Goal: Information Seeking & Learning: Learn about a topic

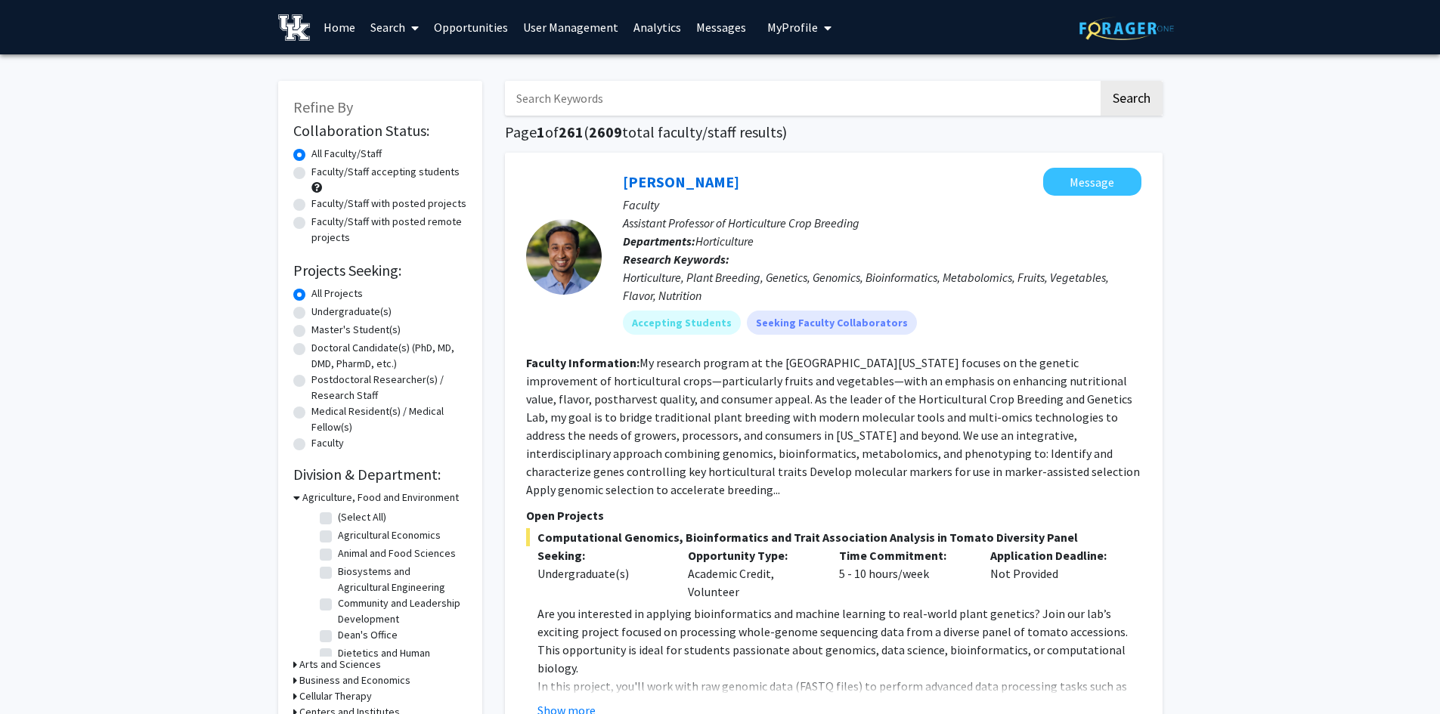
click at [770, 42] on button "My Profile" at bounding box center [799, 27] width 73 height 54
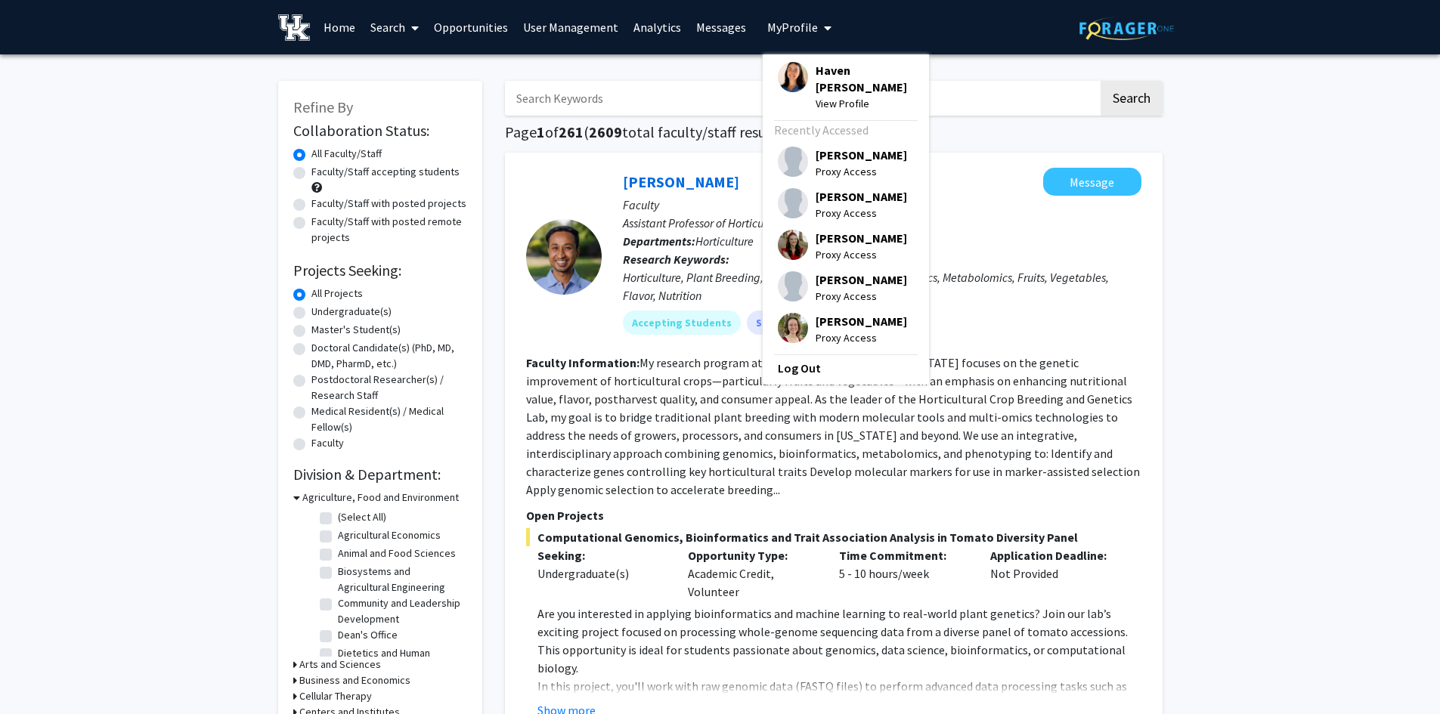
click at [584, 100] on input "Search Keywords" at bounding box center [801, 98] width 593 height 35
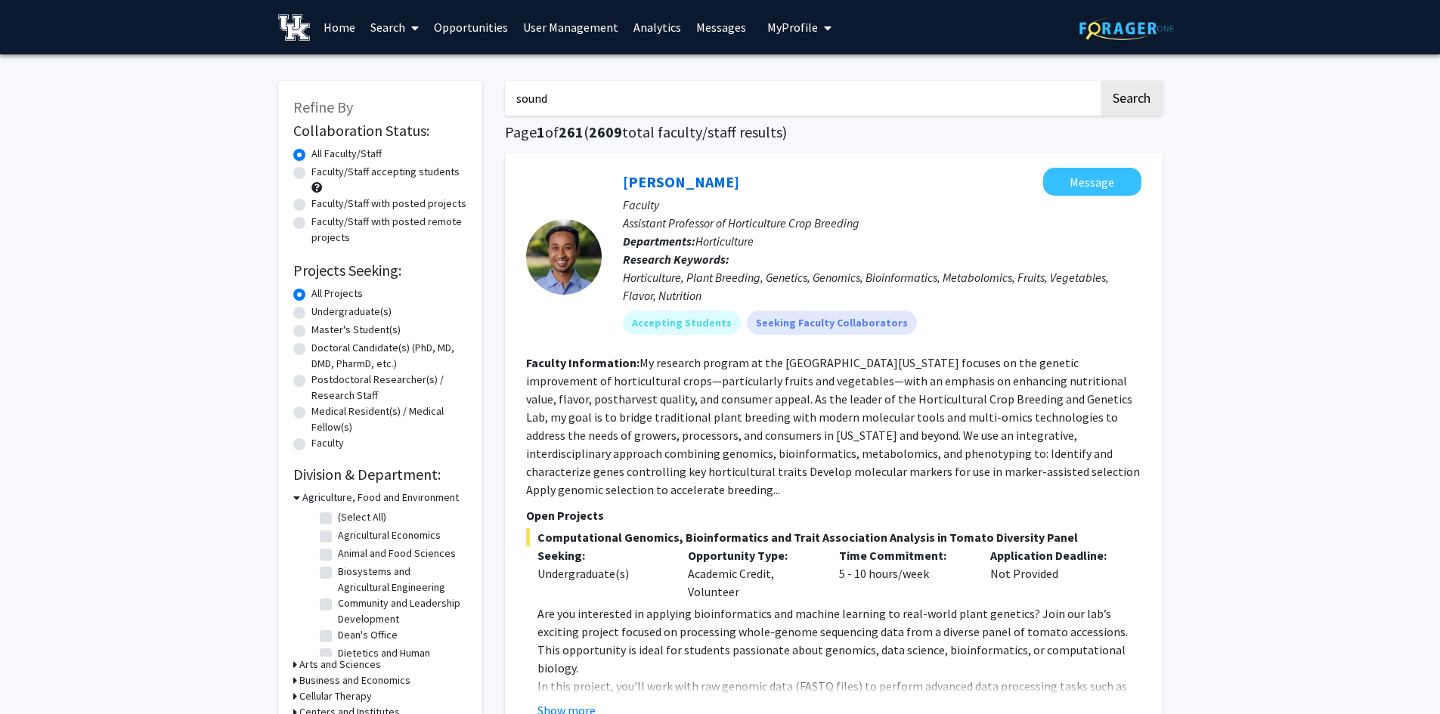
type input "sound"
click at [1101, 81] on button "Search" at bounding box center [1132, 98] width 62 height 35
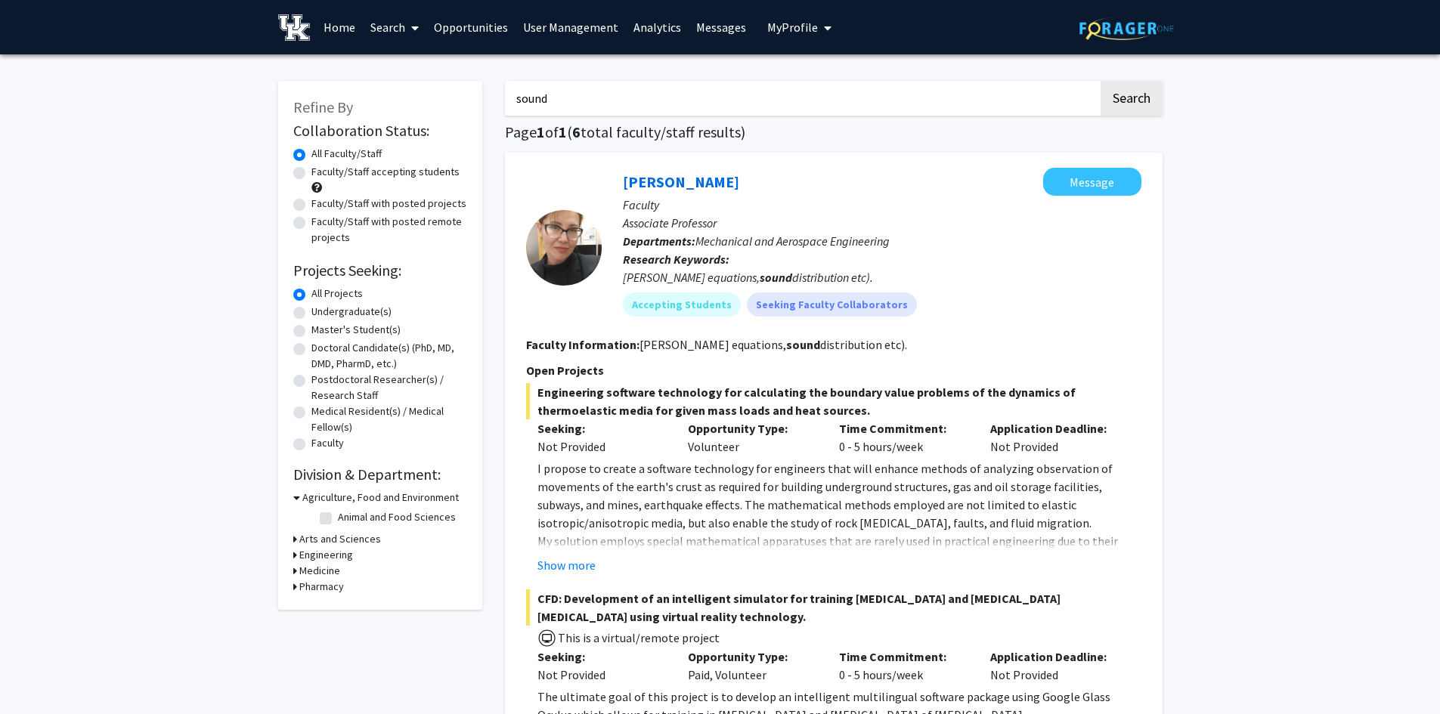
click at [745, 101] on input "sound" at bounding box center [801, 98] width 593 height 35
drag, startPoint x: 0, startPoint y: 432, endPoint x: 166, endPoint y: 255, distance: 242.2
click at [379, 24] on link "Search" at bounding box center [394, 27] width 63 height 53
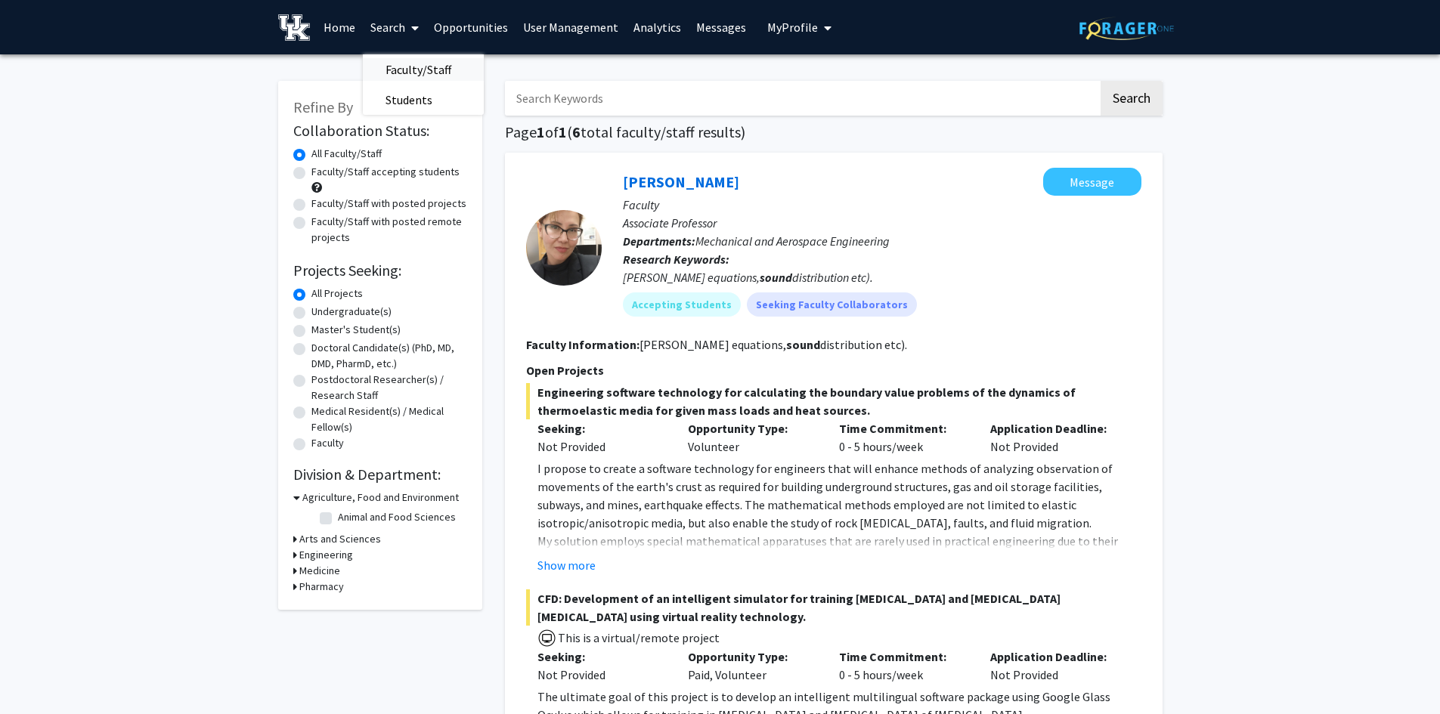
click at [382, 58] on span "Faculty/Staff" at bounding box center [418, 69] width 111 height 30
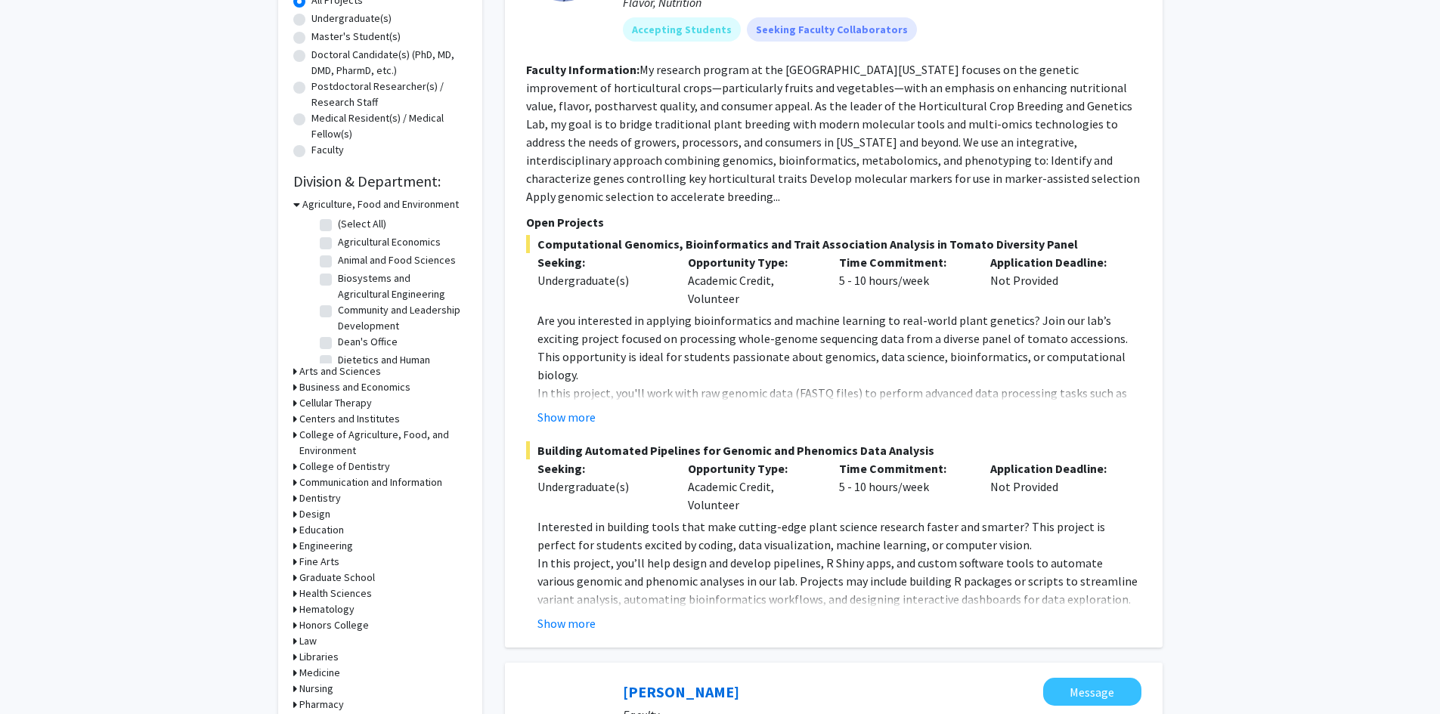
scroll to position [302, 0]
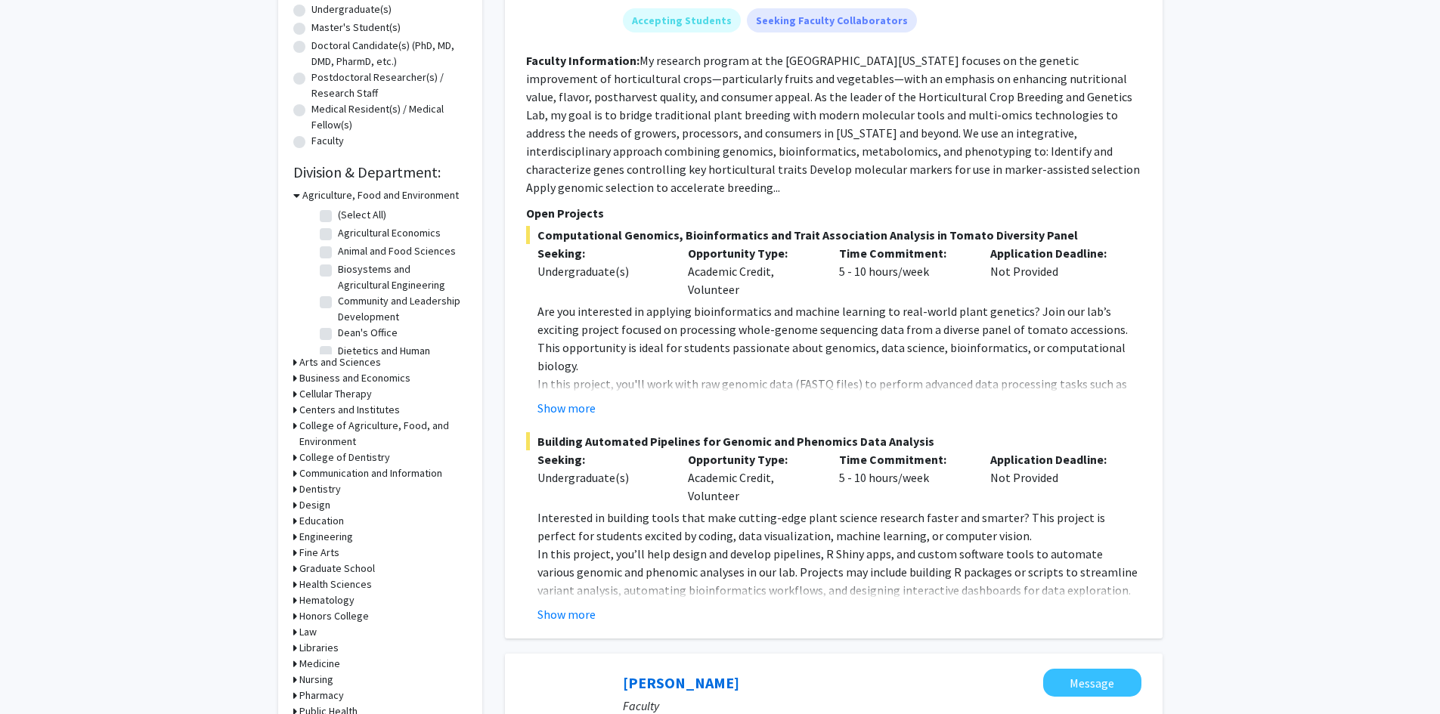
click at [320, 505] on h3 "Design" at bounding box center [314, 505] width 31 height 16
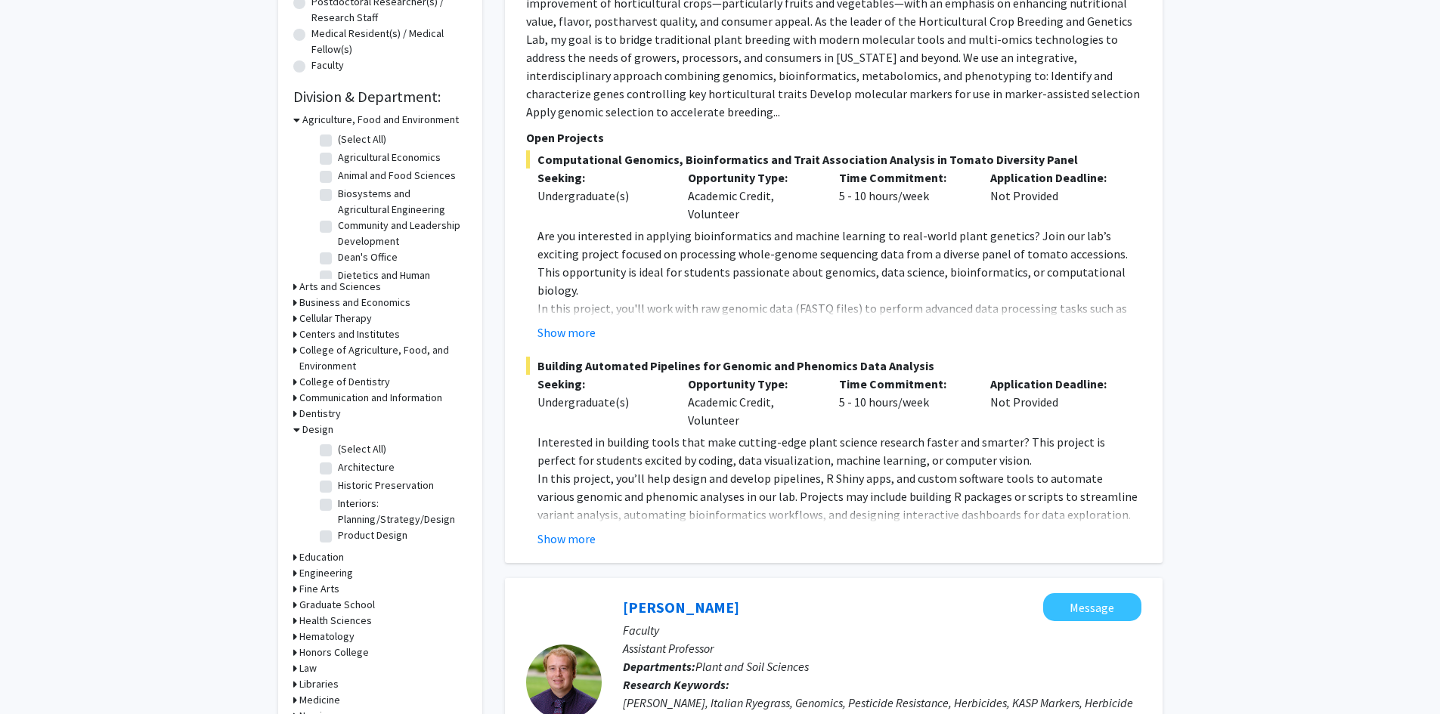
scroll to position [454, 0]
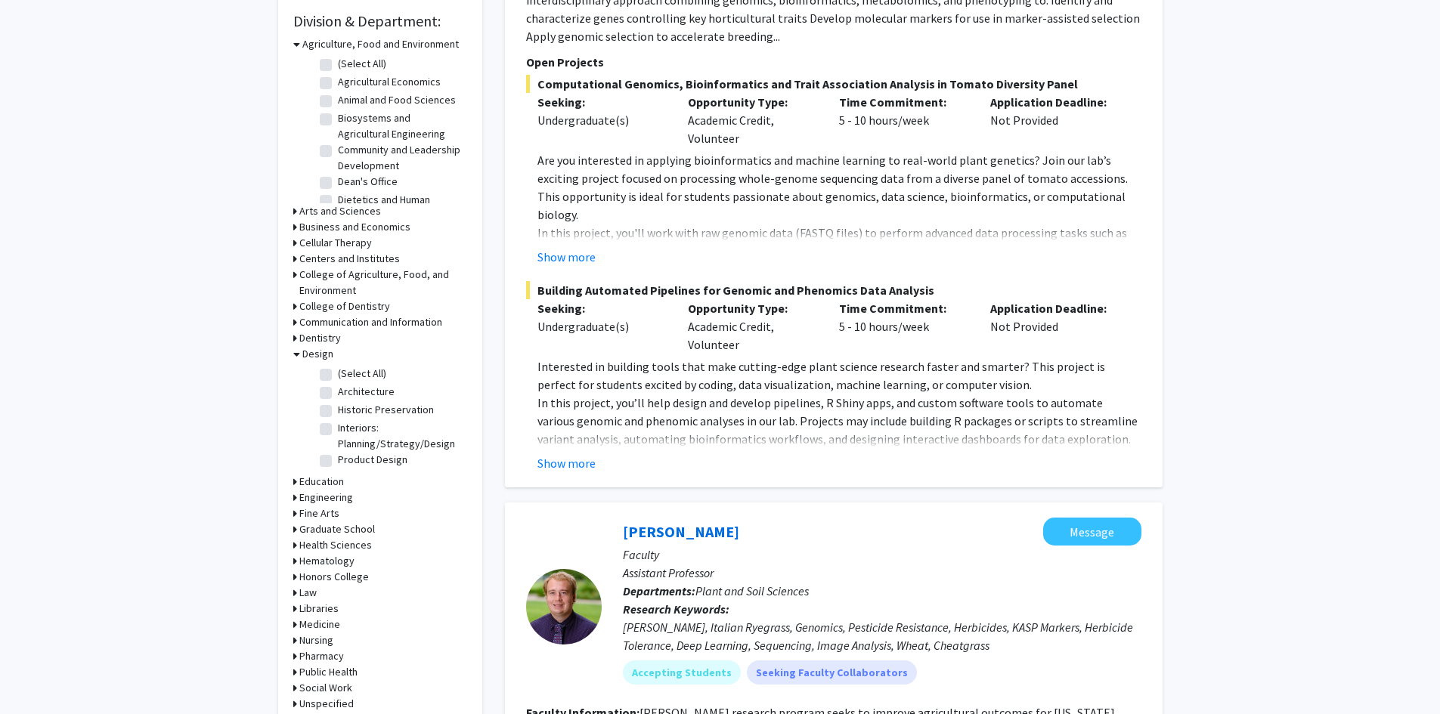
click at [322, 354] on h3 "Design" at bounding box center [317, 354] width 31 height 16
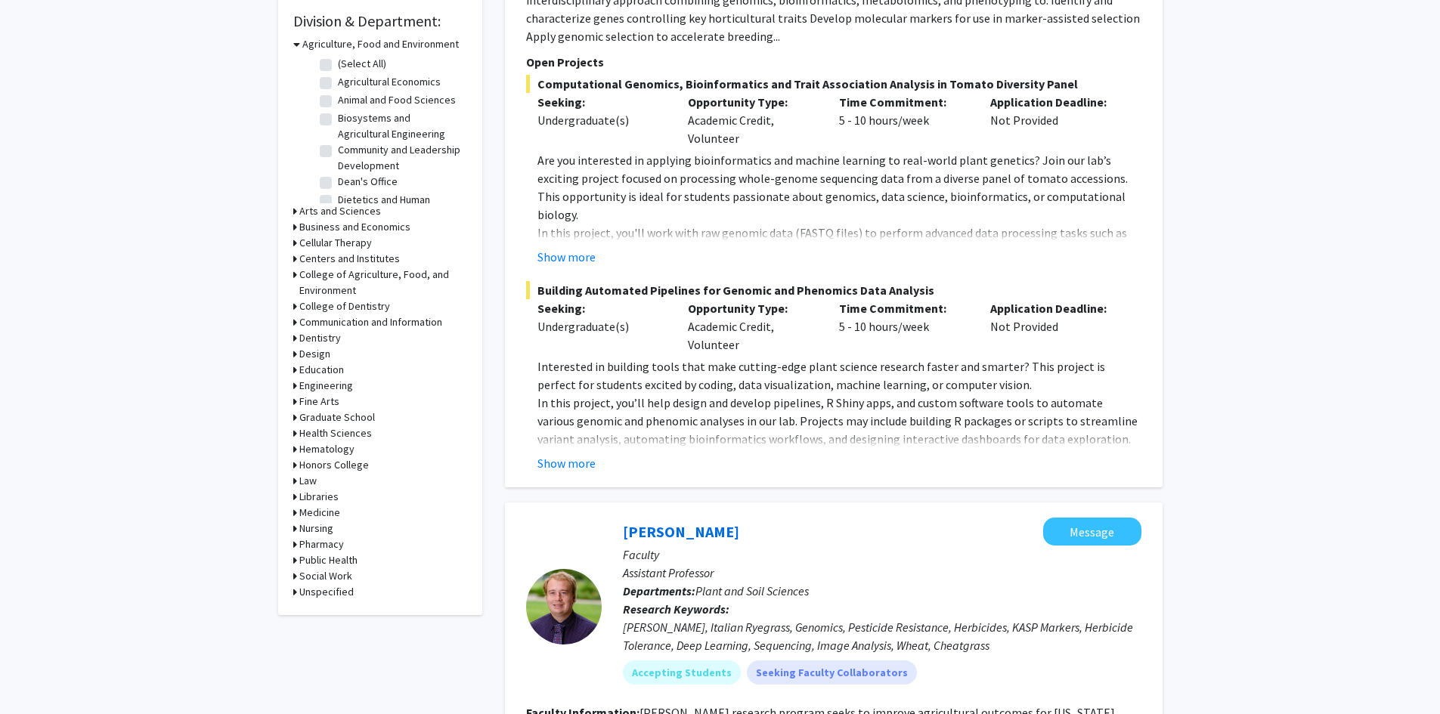
click at [327, 399] on h3 "Fine Arts" at bounding box center [319, 402] width 40 height 16
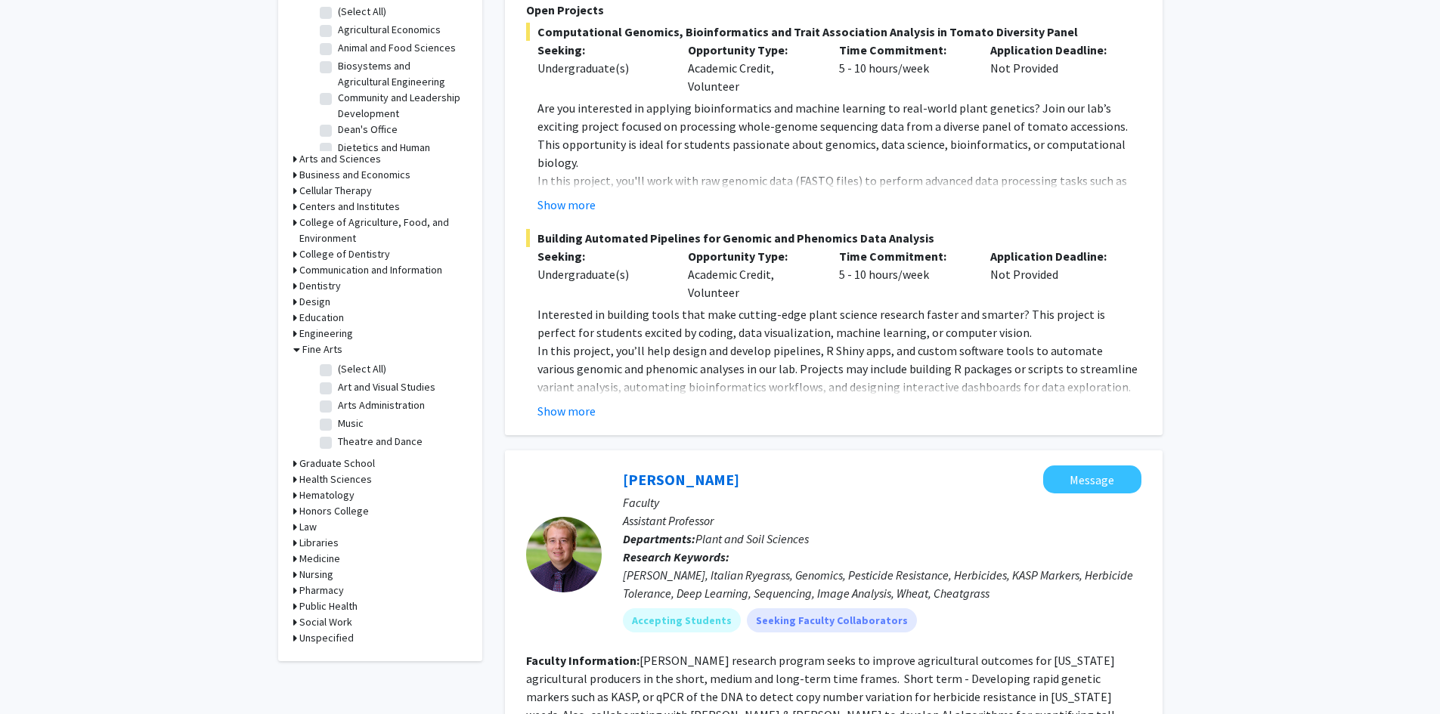
scroll to position [529, 0]
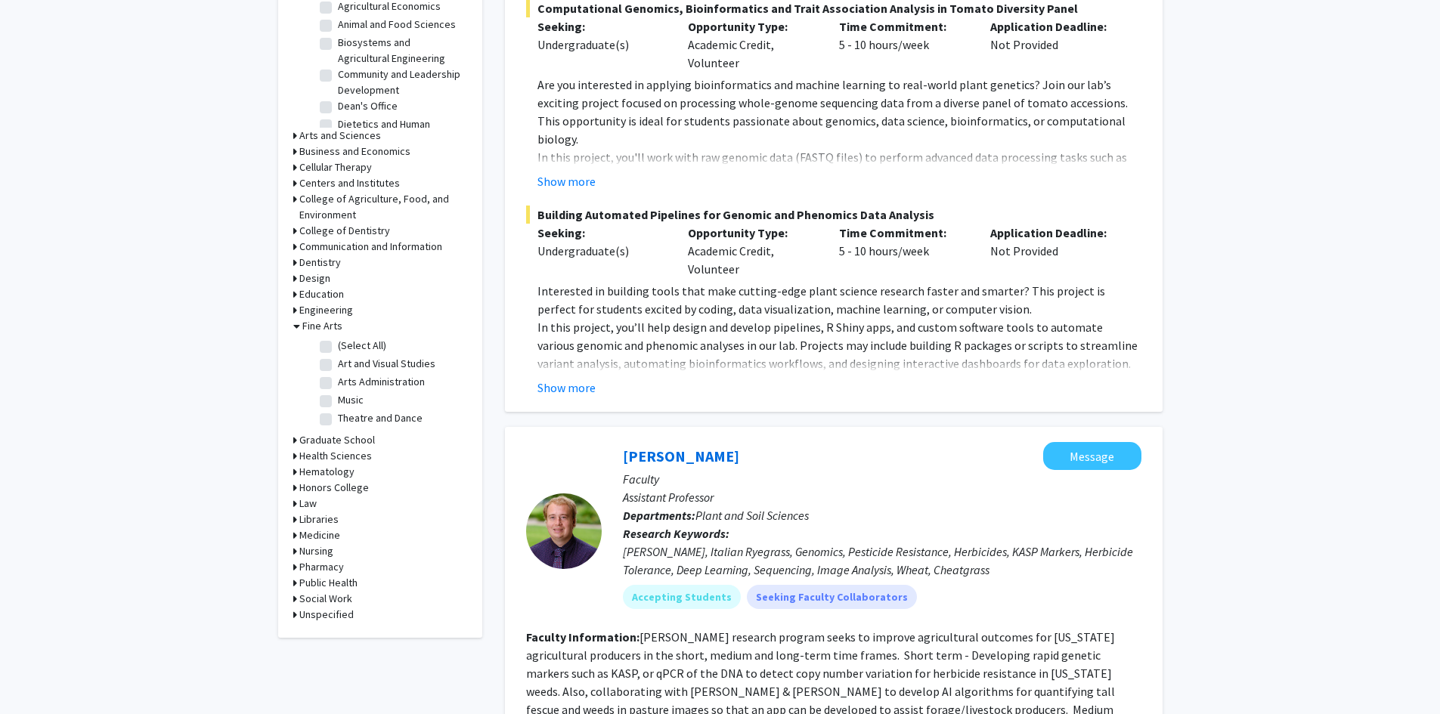
click at [338, 364] on label "Art and Visual Studies" at bounding box center [387, 364] width 98 height 16
click at [338, 364] on input "Art and Visual Studies" at bounding box center [343, 361] width 10 height 10
checkbox input "true"
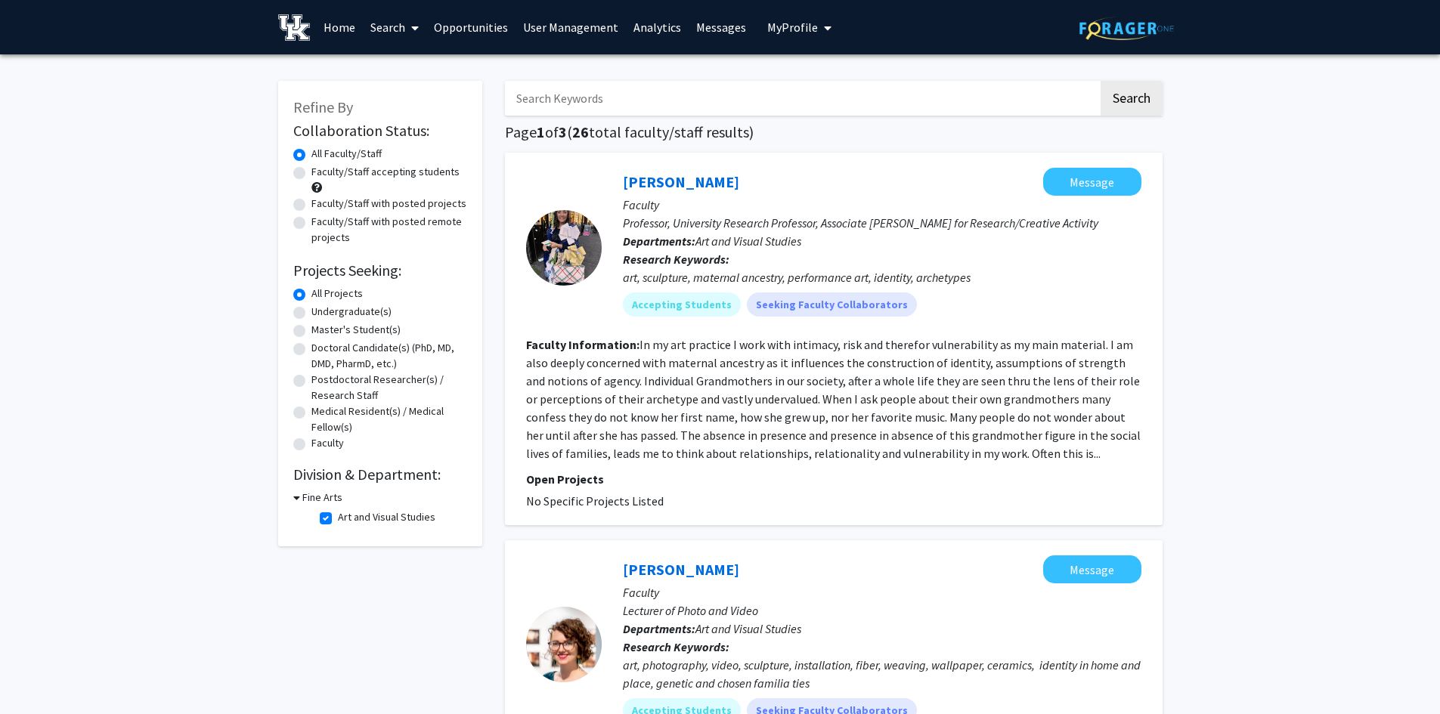
click at [338, 518] on label "Art and Visual Studies" at bounding box center [387, 517] width 98 height 16
click at [338, 518] on input "Art and Visual Studies" at bounding box center [343, 514] width 10 height 10
checkbox input "false"
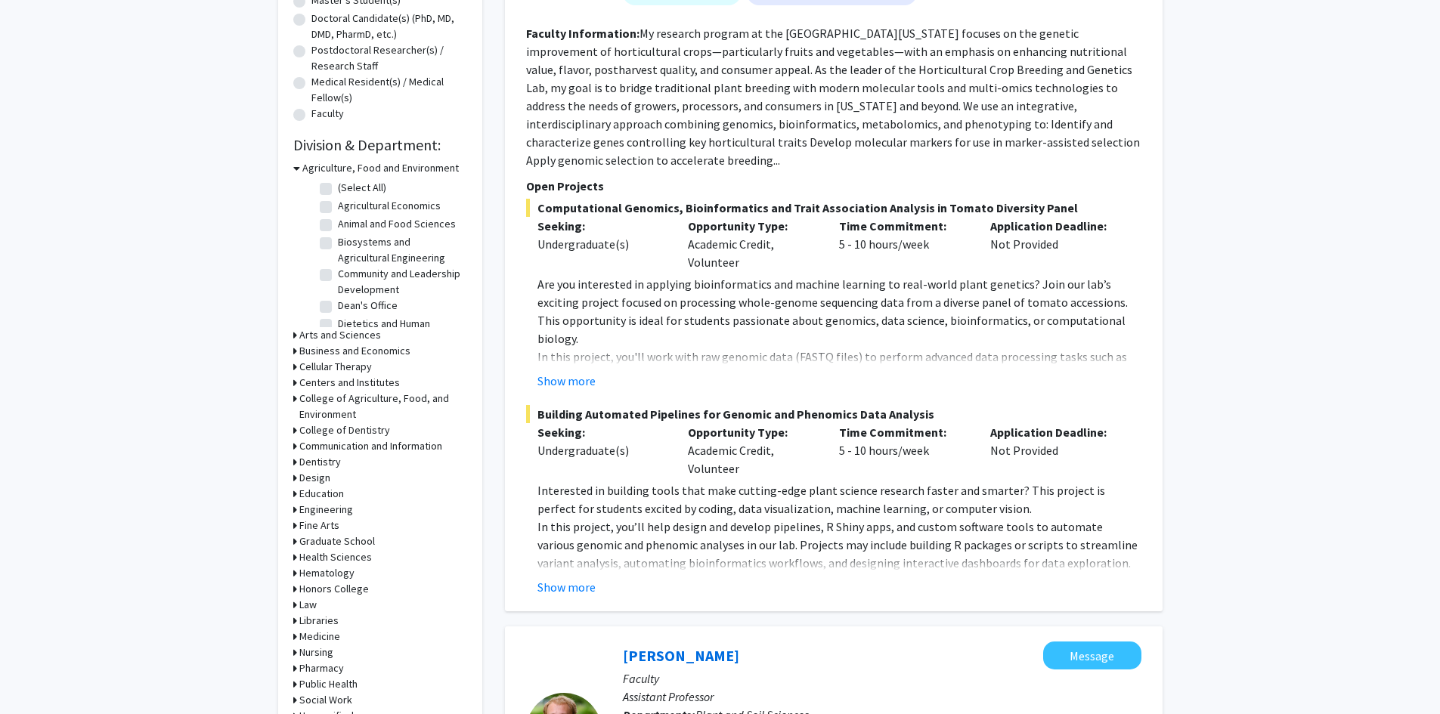
scroll to position [378, 0]
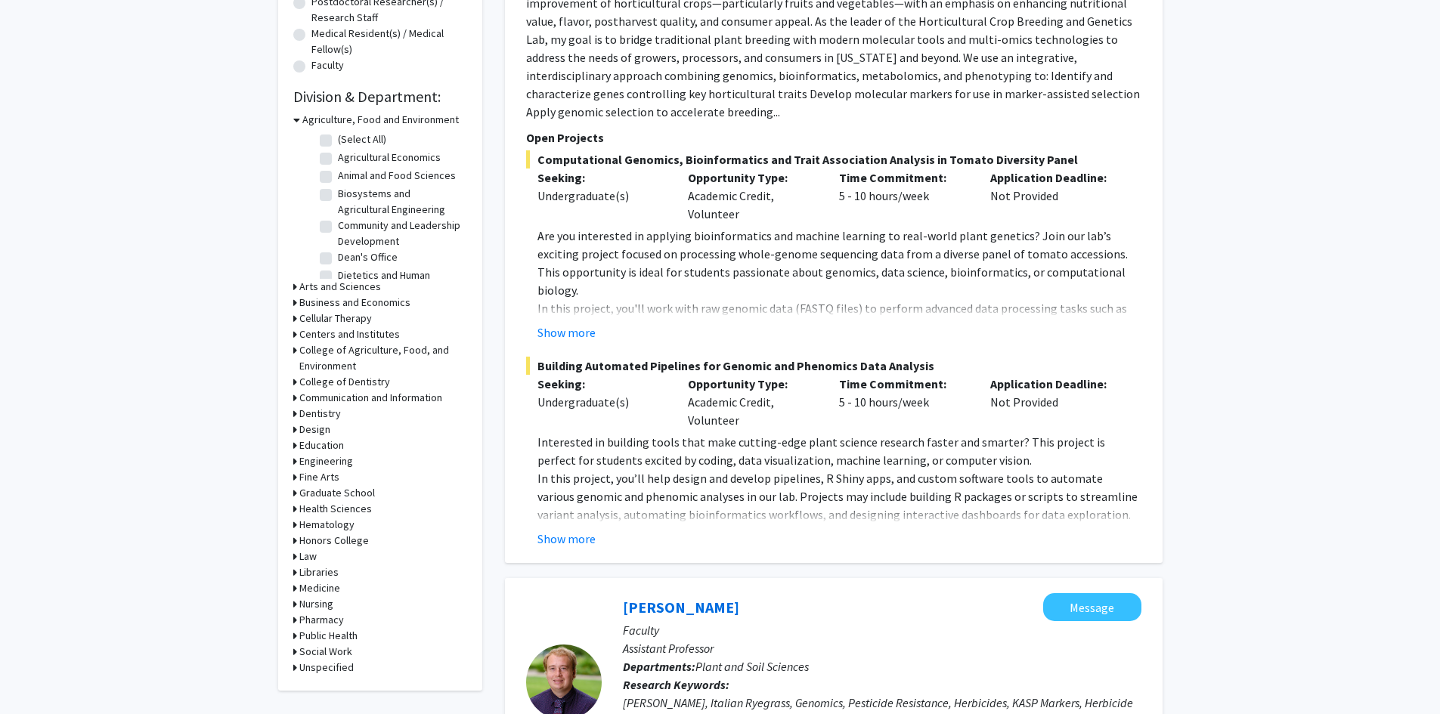
click at [327, 478] on h3 "Fine Arts" at bounding box center [319, 477] width 40 height 16
click at [338, 571] on label "Theatre and Dance" at bounding box center [380, 570] width 85 height 16
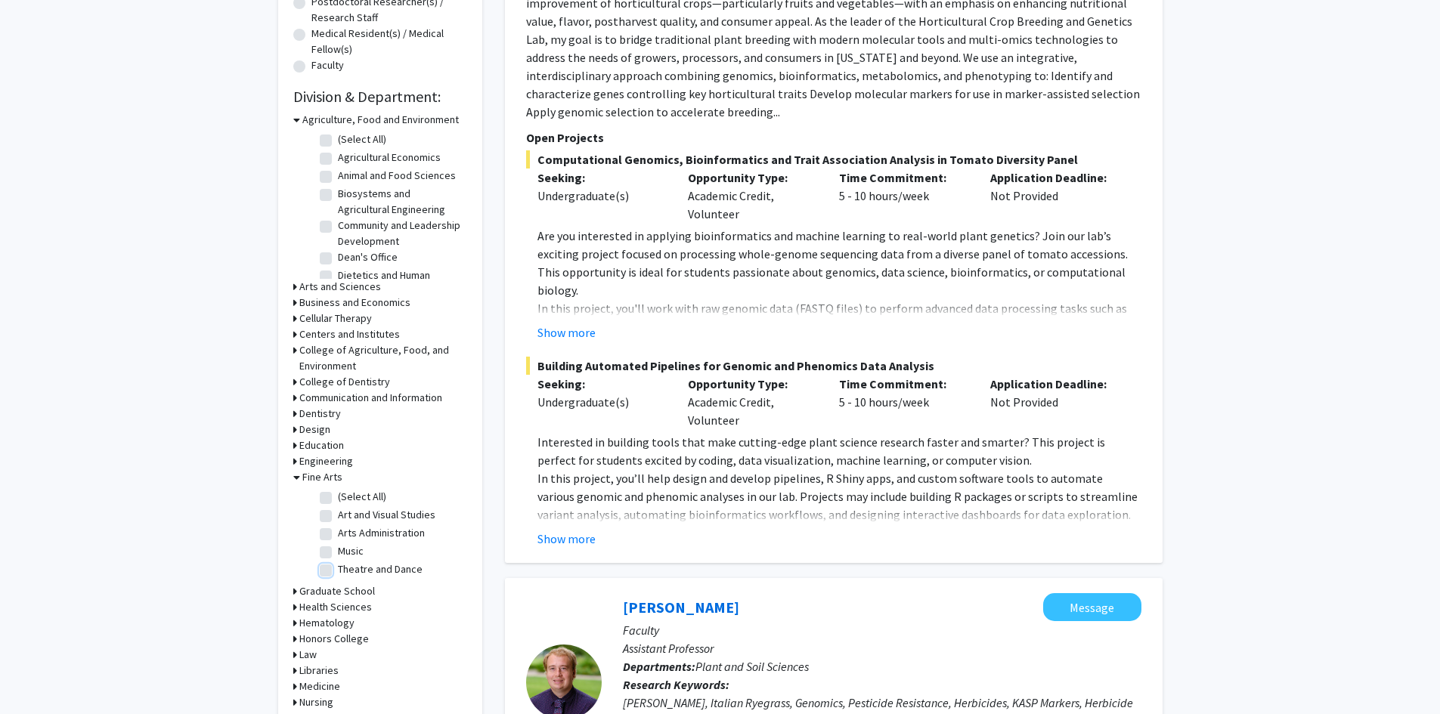
click at [338, 571] on input "Theatre and Dance" at bounding box center [343, 567] width 10 height 10
checkbox input "true"
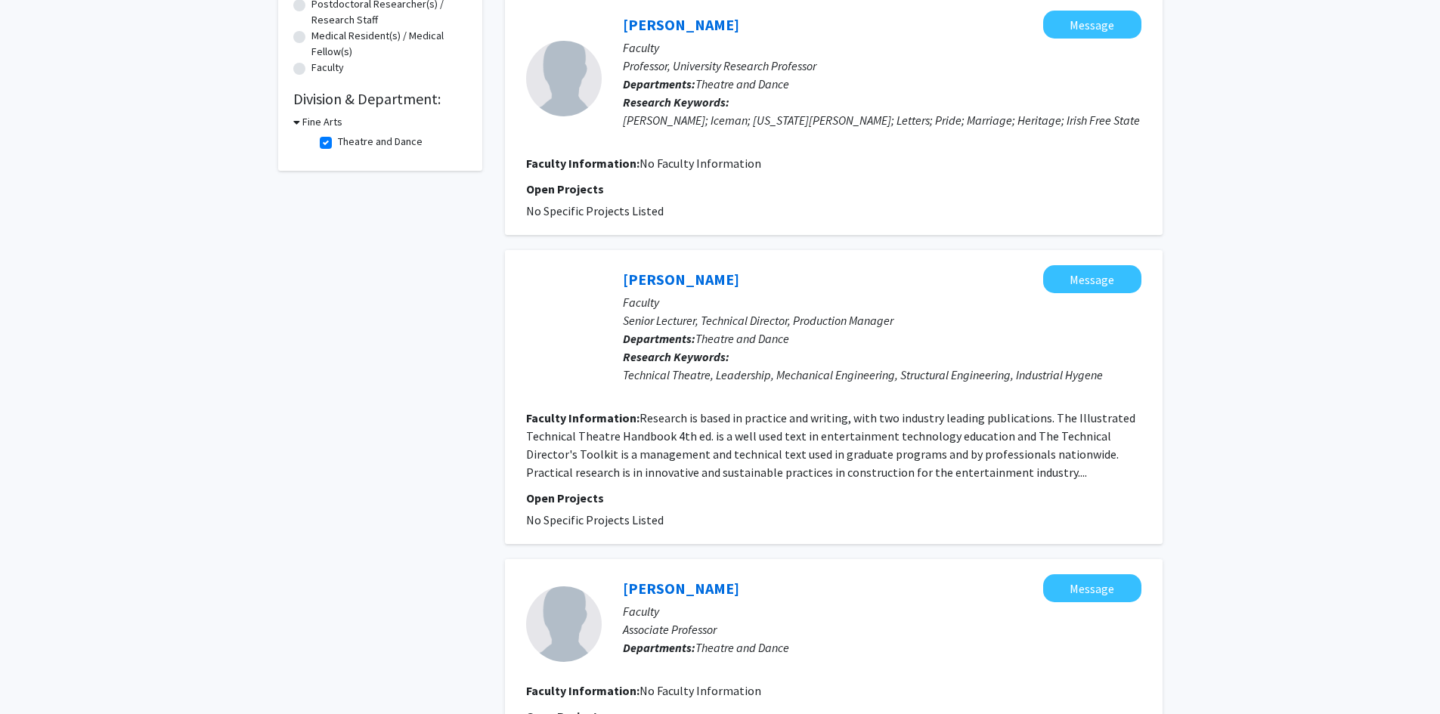
scroll to position [378, 0]
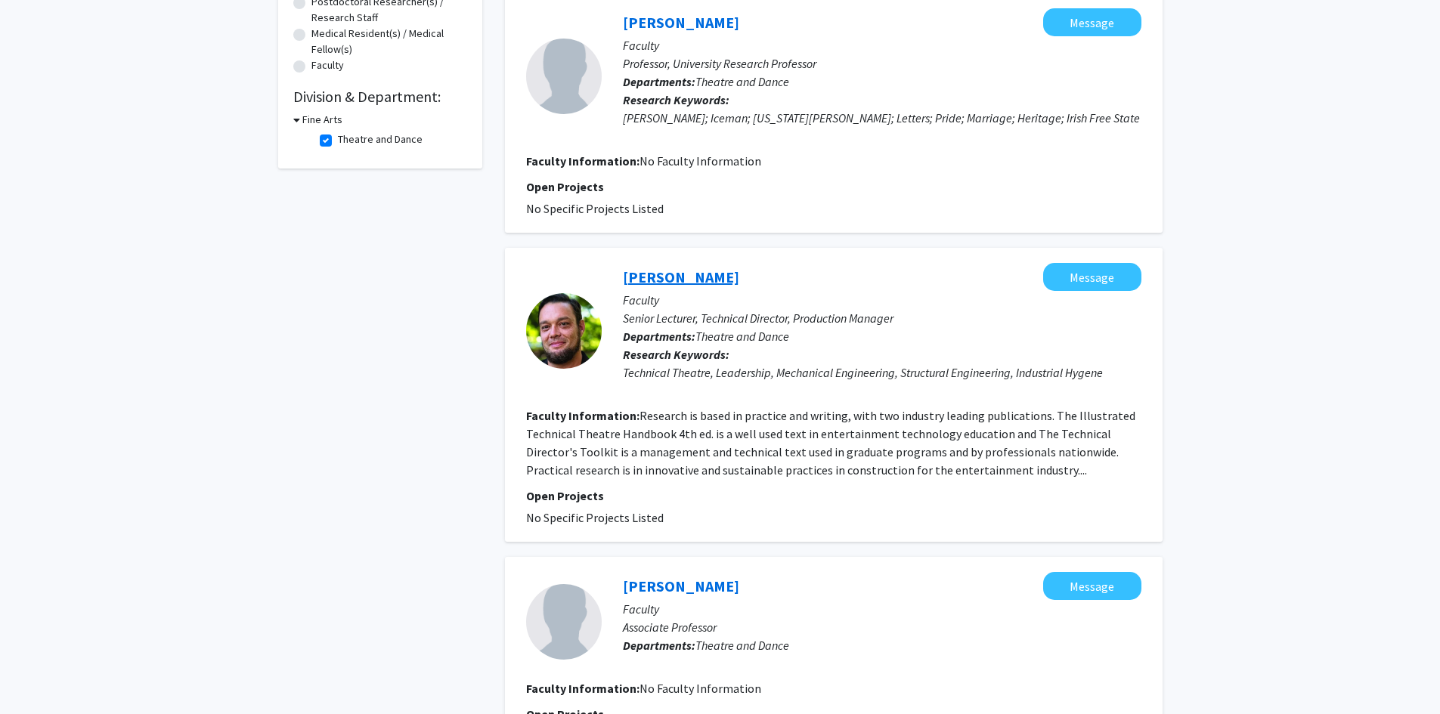
click at [698, 279] on link "[PERSON_NAME]" at bounding box center [681, 277] width 116 height 19
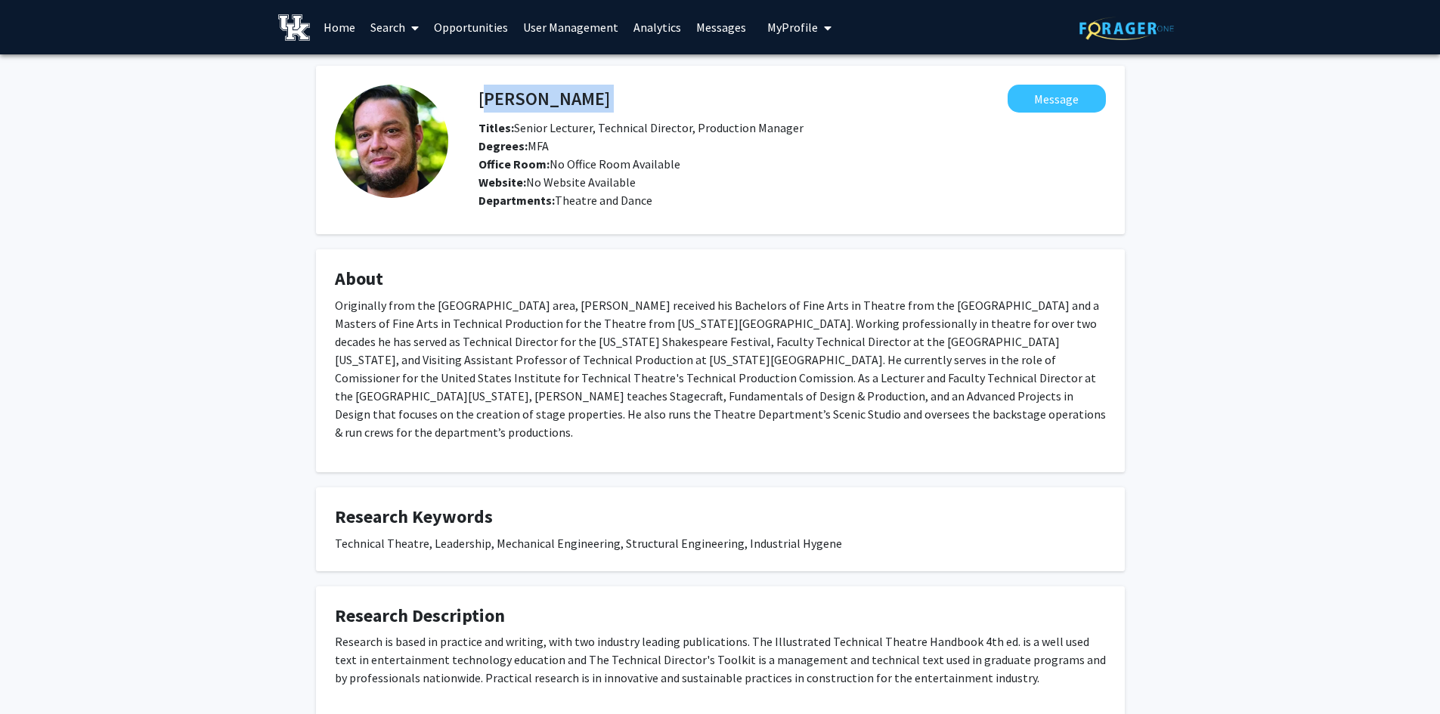
drag, startPoint x: 638, startPoint y: 98, endPoint x: 478, endPoint y: 103, distance: 160.3
click at [478, 103] on div "[PERSON_NAME] Message" at bounding box center [792, 99] width 650 height 28
copy h4 "[PERSON_NAME]"
click at [645, 255] on fg-card "About Originally from the [GEOGRAPHIC_DATA] area, [PERSON_NAME] received his Ba…" at bounding box center [720, 360] width 809 height 223
click at [403, 33] on link "Search" at bounding box center [394, 27] width 63 height 53
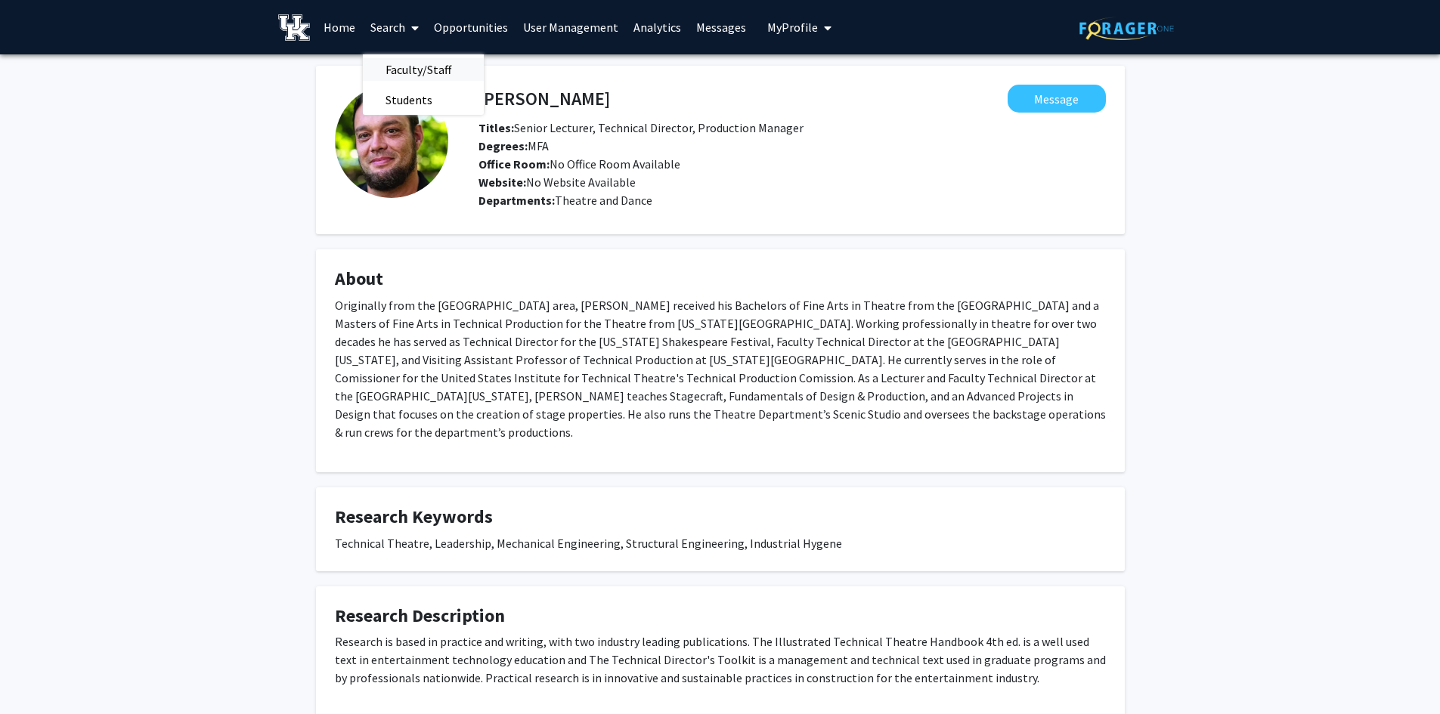
click at [410, 64] on span "Faculty/Staff" at bounding box center [418, 69] width 111 height 30
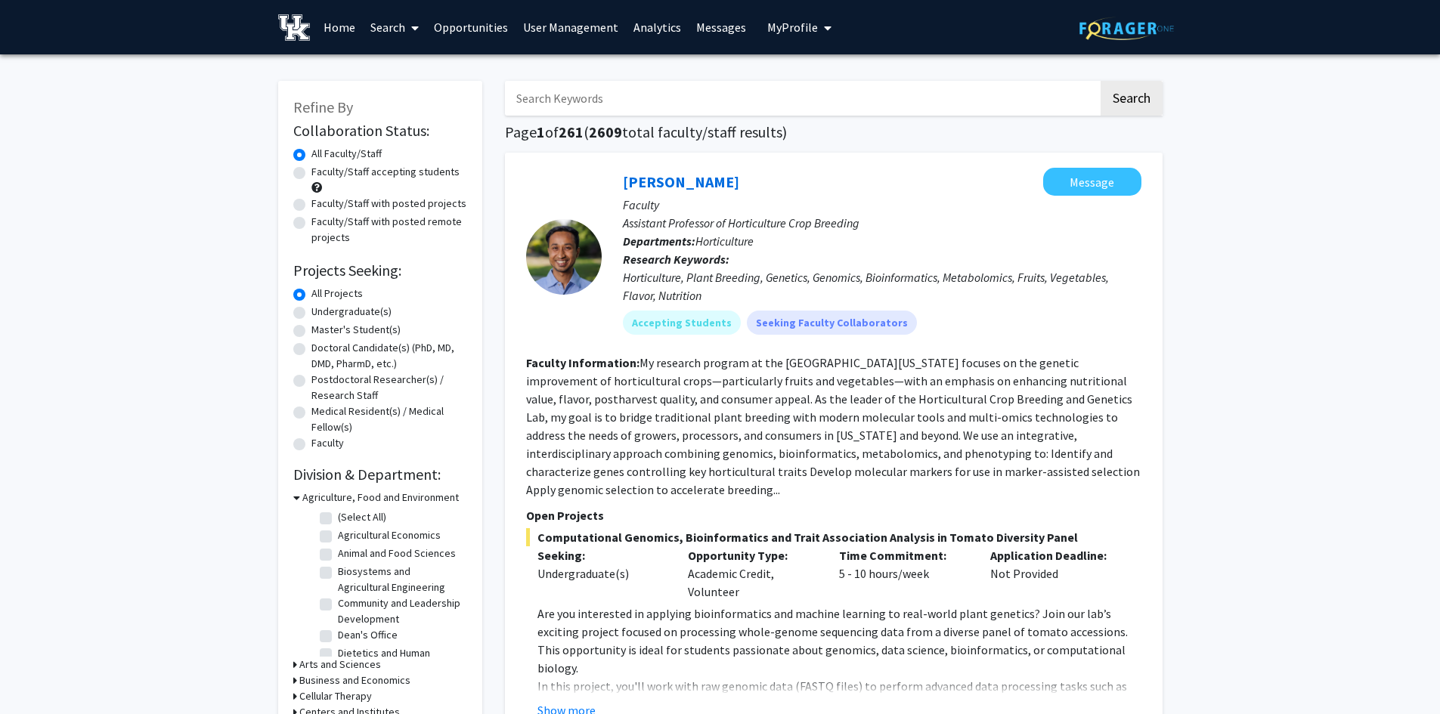
click at [590, 96] on input "Search Keywords" at bounding box center [801, 98] width 593 height 35
click at [1101, 81] on button "Search" at bounding box center [1132, 98] width 62 height 35
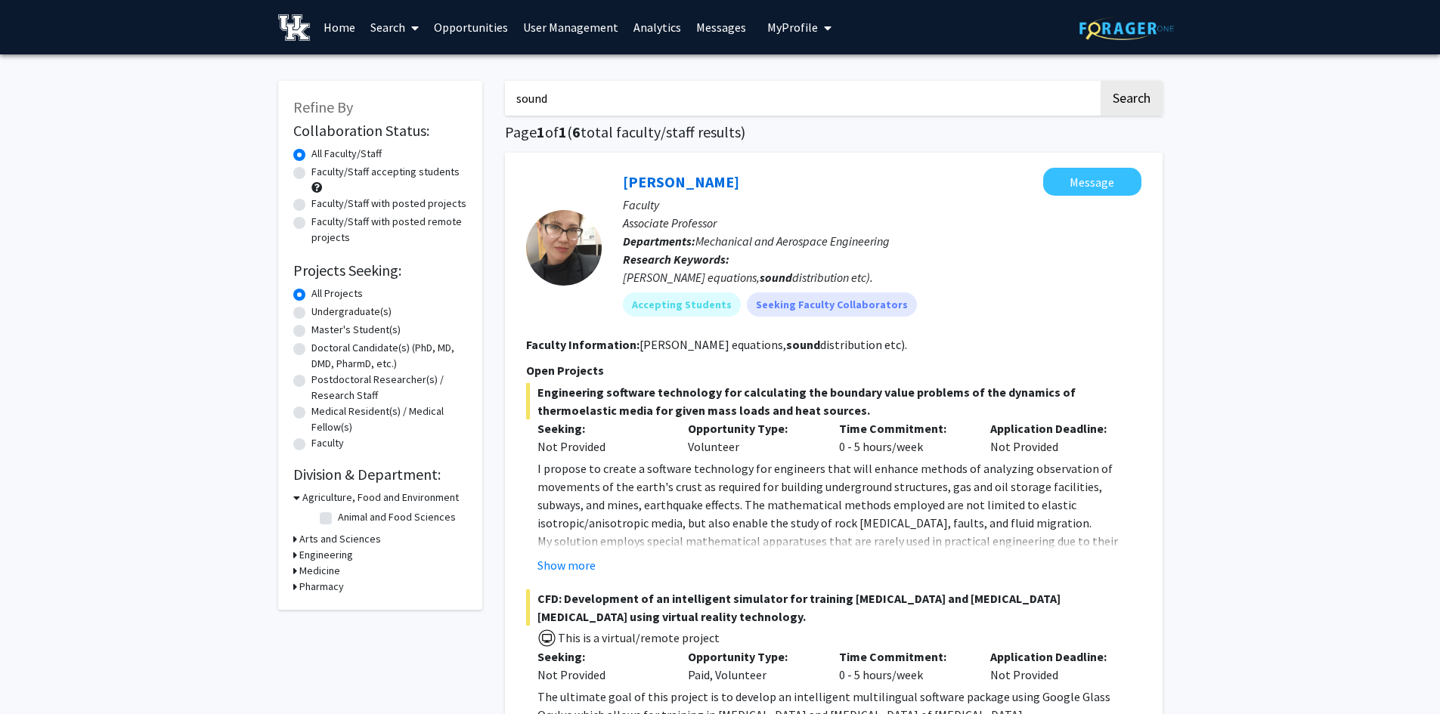
click at [1101, 81] on button "Search" at bounding box center [1132, 98] width 62 height 35
click at [558, 94] on input "sound" at bounding box center [801, 98] width 593 height 35
type input "audible"
click at [1101, 81] on button "Search" at bounding box center [1132, 98] width 62 height 35
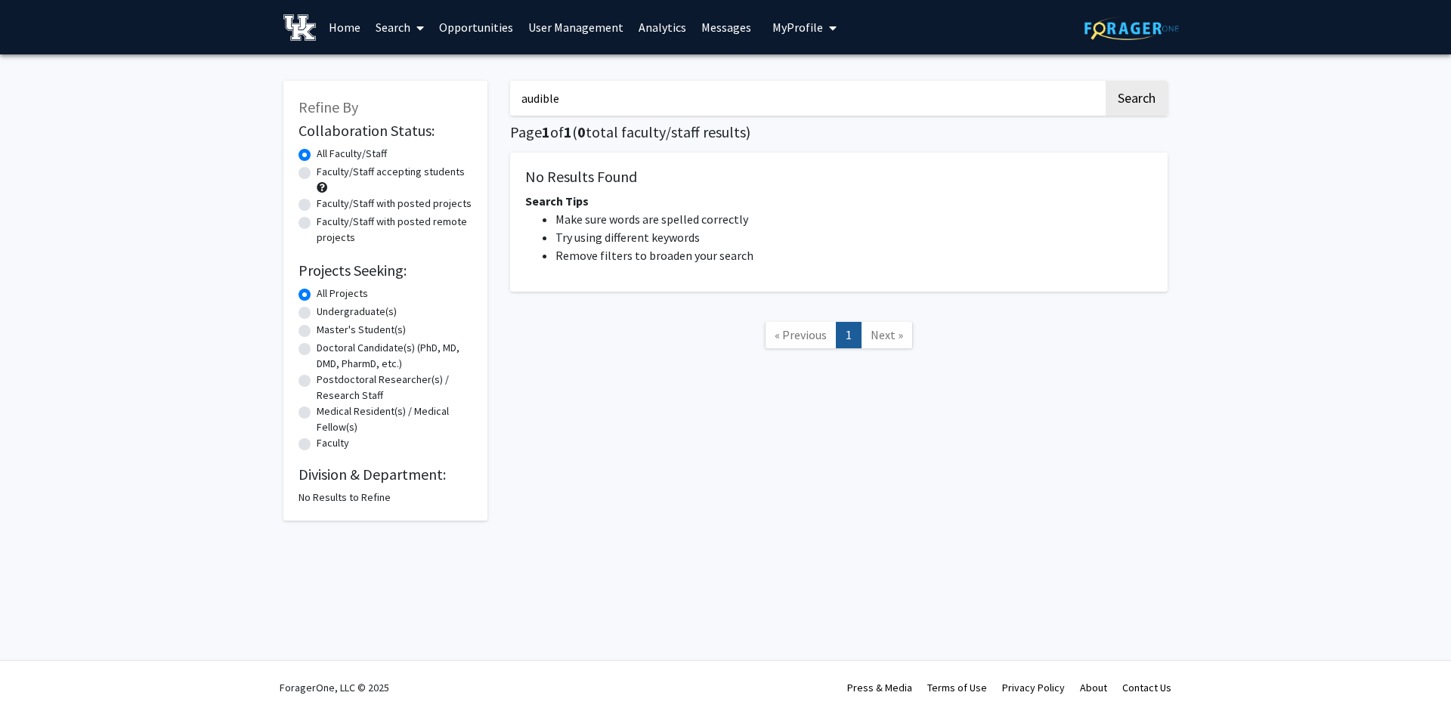
click at [389, 28] on link "Search" at bounding box center [399, 27] width 63 height 53
drag, startPoint x: 405, startPoint y: 74, endPoint x: 475, endPoint y: 76, distance: 70.3
click at [407, 74] on span "Faculty/Staff" at bounding box center [423, 69] width 111 height 30
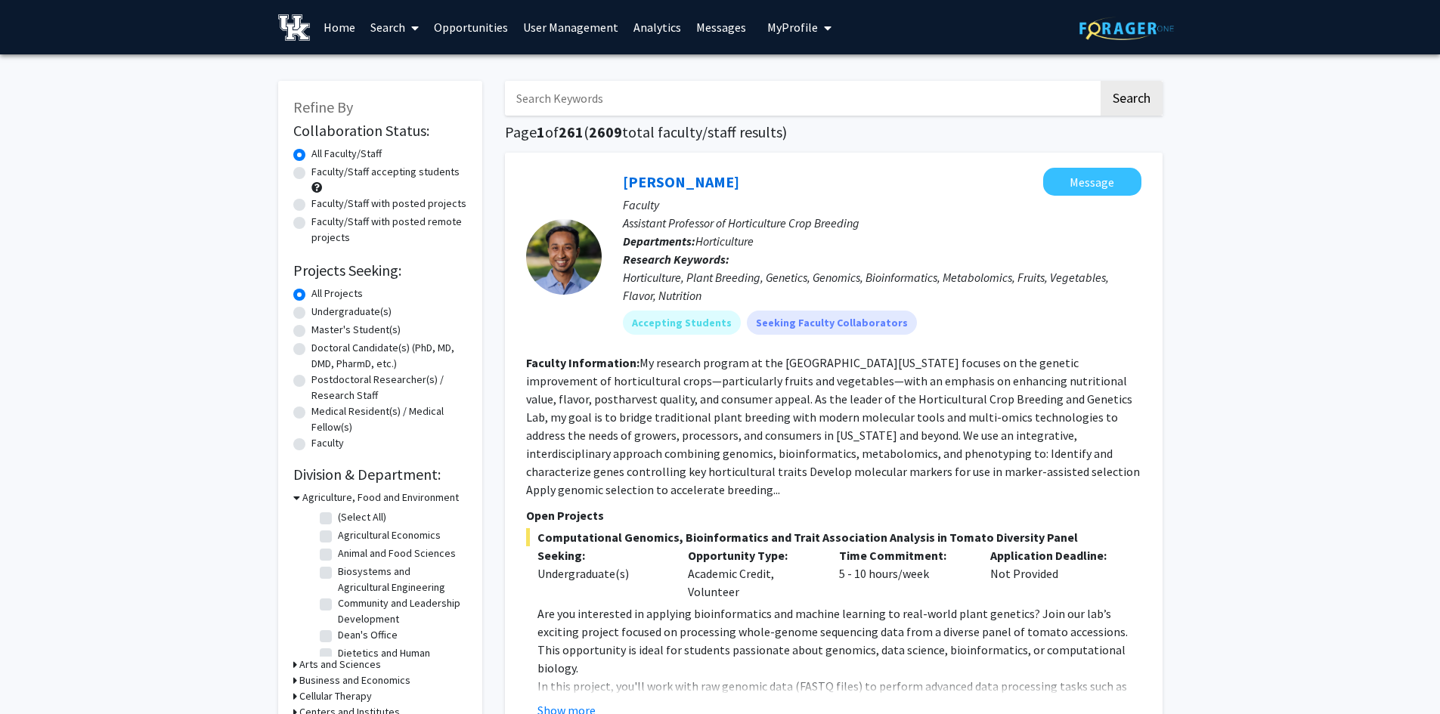
click at [782, 14] on button "My Profile" at bounding box center [799, 27] width 73 height 54
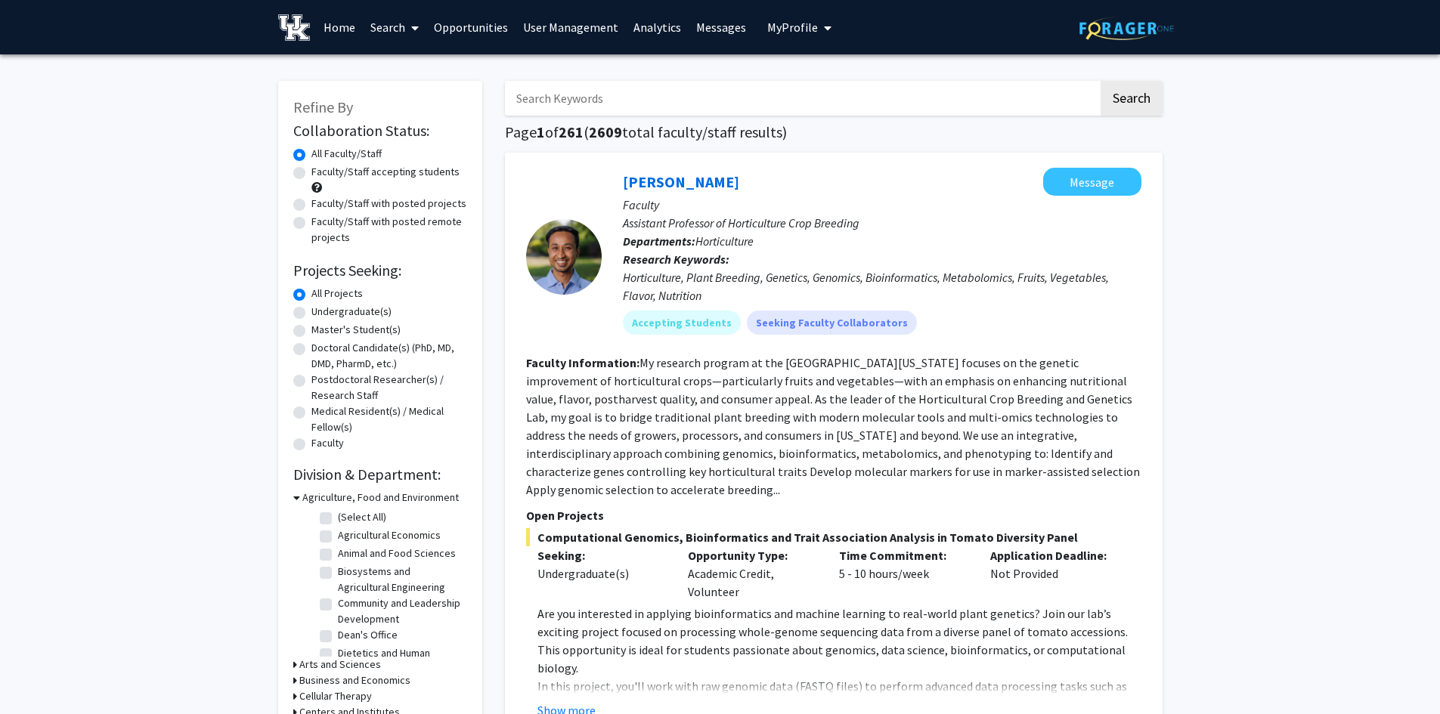
click at [537, 17] on link "User Management" at bounding box center [570, 27] width 110 height 53
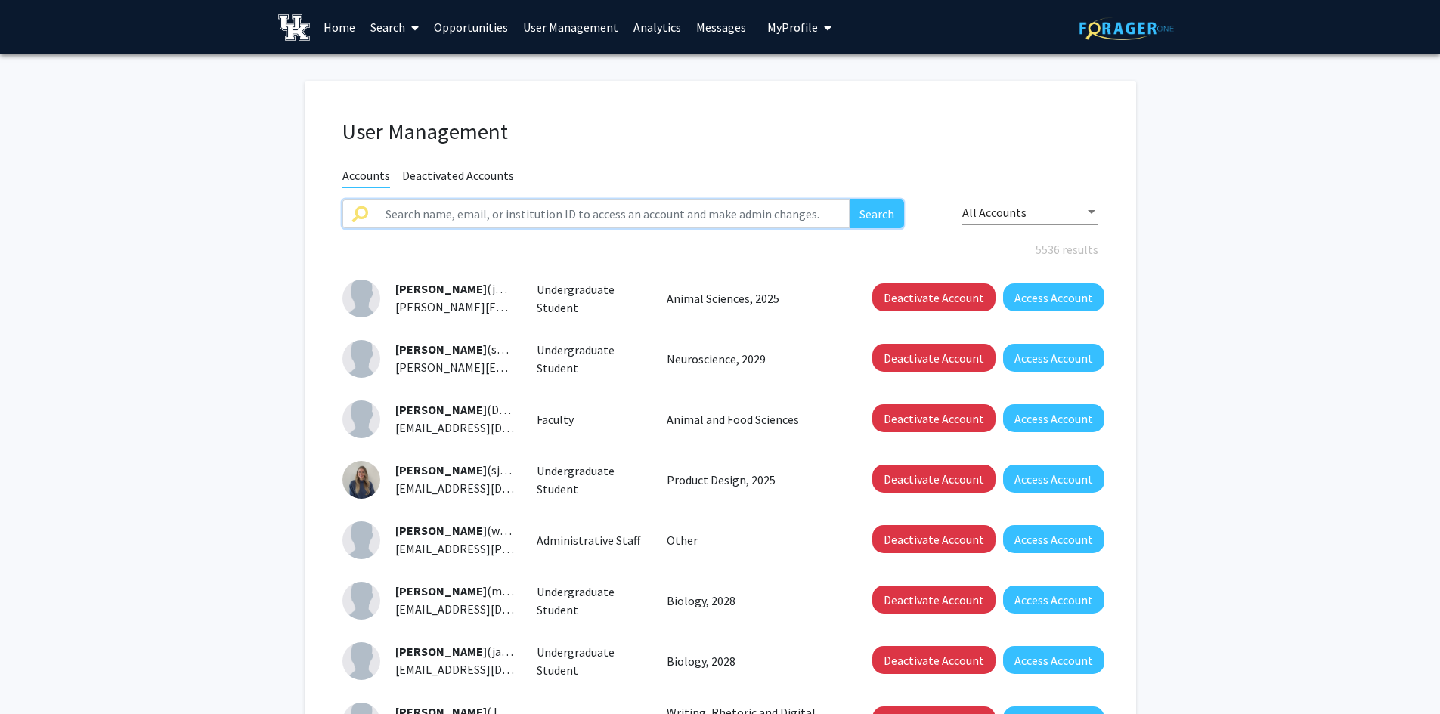
click at [420, 220] on input "text" at bounding box center [613, 214] width 474 height 29
type input "[PERSON_NAME]"
click at [850, 200] on button "Search" at bounding box center [877, 214] width 54 height 29
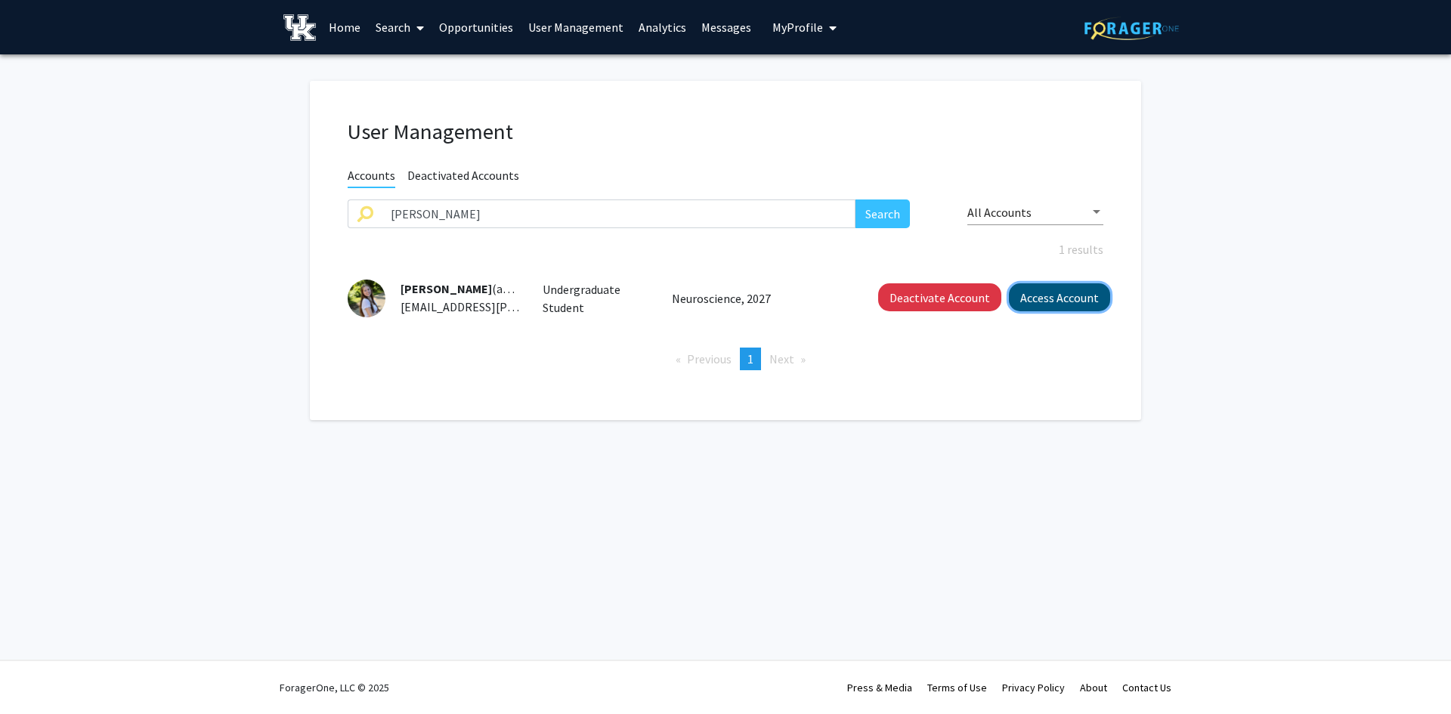
click at [1078, 305] on button "Access Account" at bounding box center [1059, 297] width 101 height 28
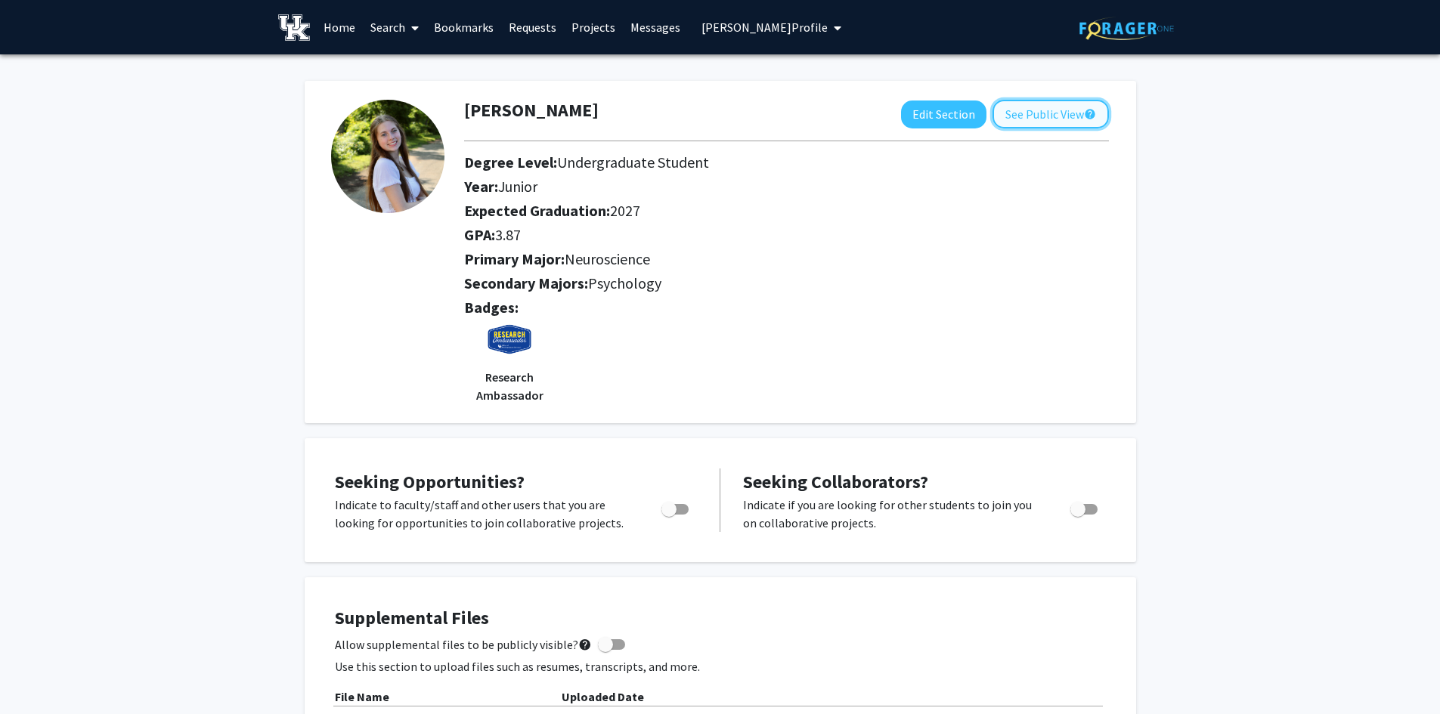
click at [1017, 114] on button "See Public View help" at bounding box center [1050, 114] width 116 height 29
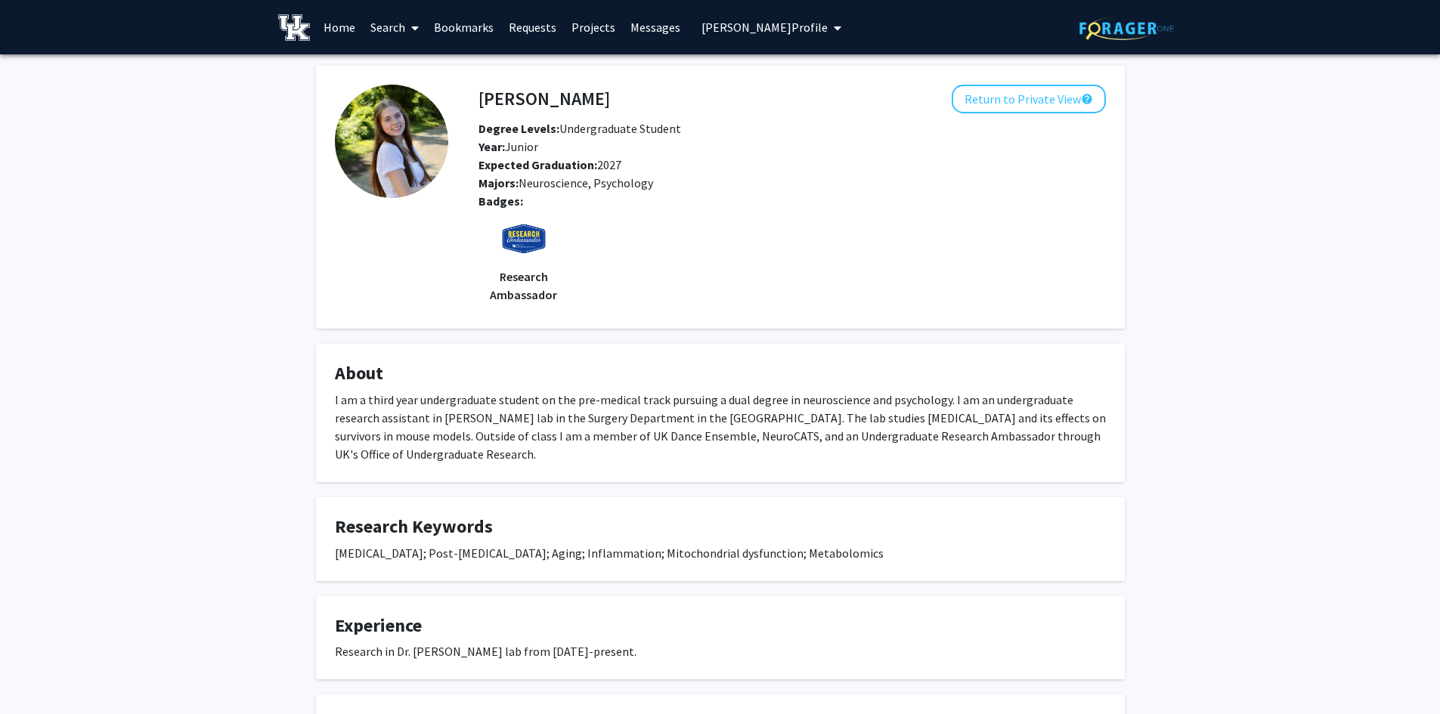
click at [387, 29] on link "Search" at bounding box center [394, 27] width 63 height 53
click at [1023, 99] on button "Return to Private View help" at bounding box center [1029, 99] width 154 height 29
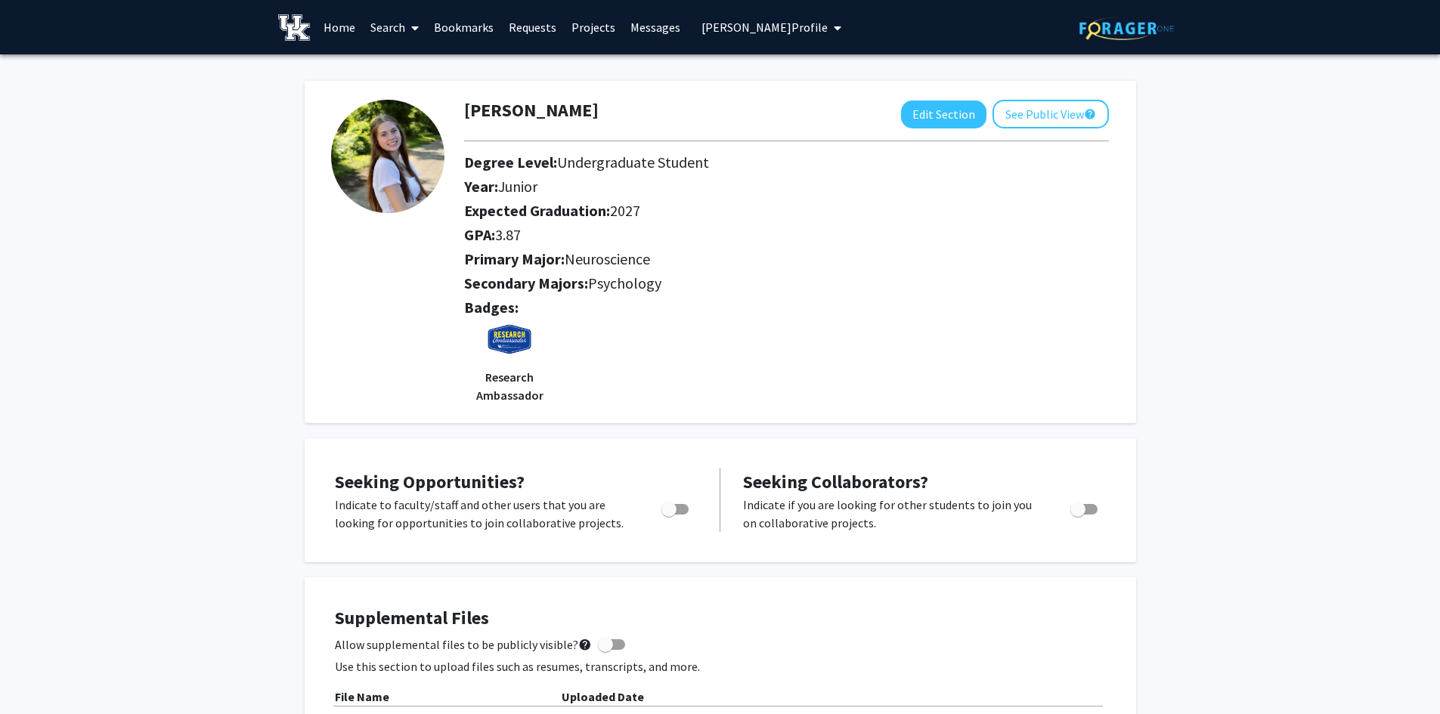
click at [681, 511] on span "Toggle" at bounding box center [674, 509] width 27 height 11
click at [669, 515] on input "Are you actively seeking opportunities?" at bounding box center [668, 515] width 1 height 1
click at [665, 516] on label "Toggle" at bounding box center [671, 509] width 33 height 18
click at [668, 515] on input "Are you actively seeking opportunities?" at bounding box center [668, 515] width 1 height 1
checkbox input "false"
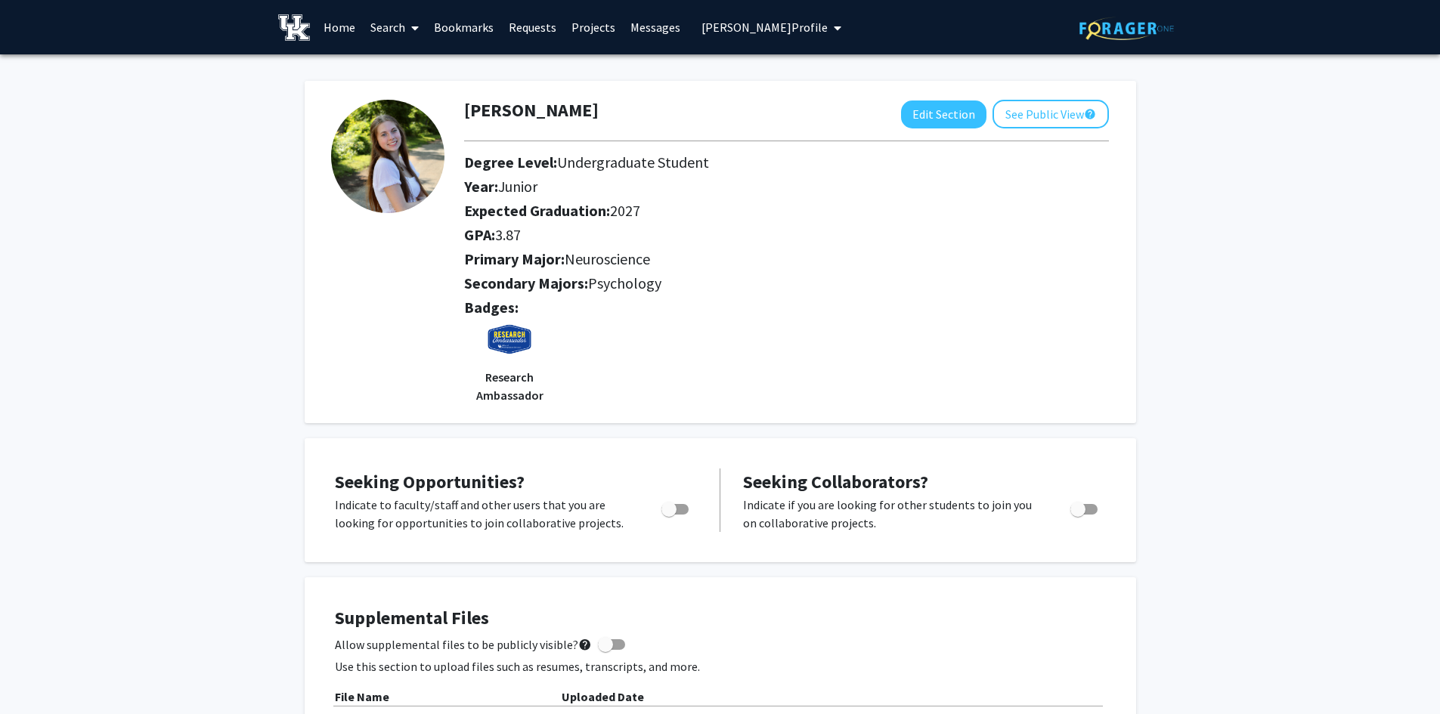
click at [378, 42] on link "Search" at bounding box center [394, 27] width 63 height 53
click at [389, 63] on span "Faculty/Staff" at bounding box center [418, 69] width 111 height 30
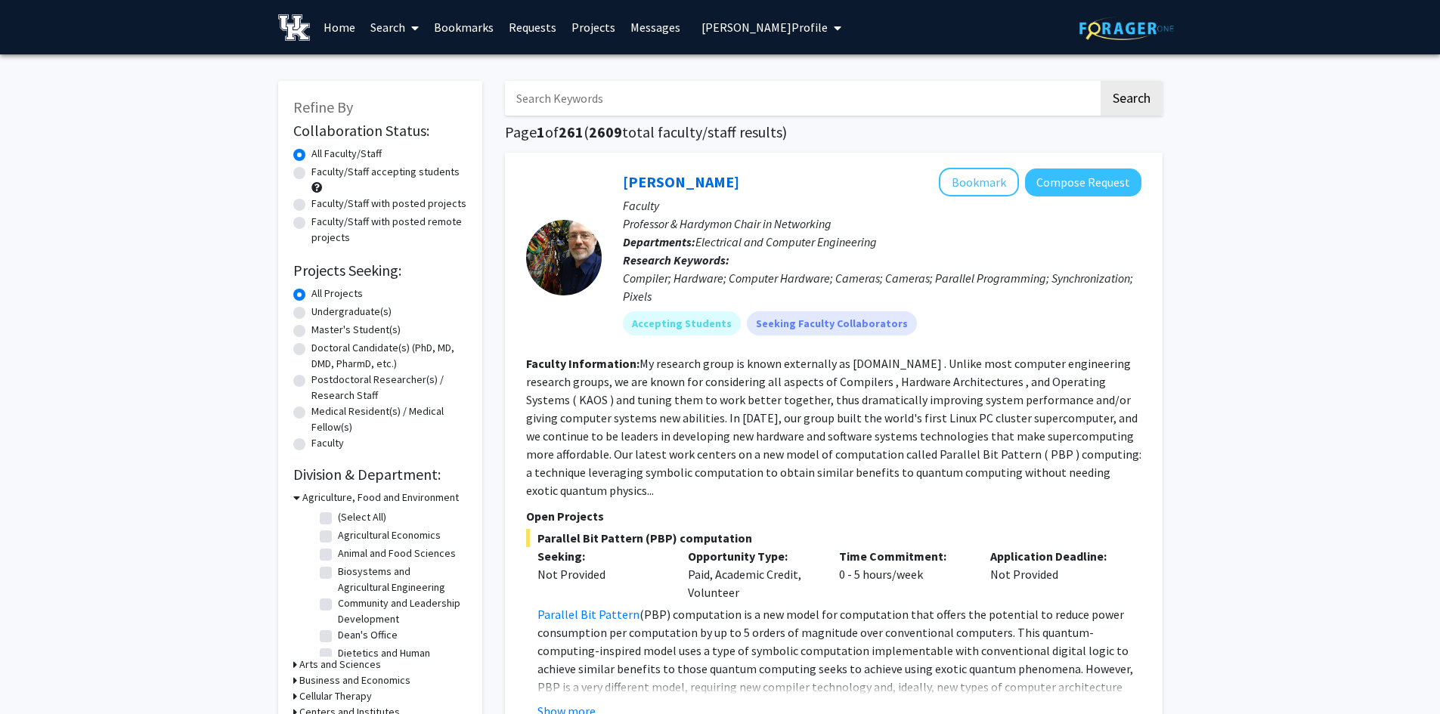
click at [684, 107] on input "Search Keywords" at bounding box center [801, 98] width 593 height 35
type input "economics"
click at [1101, 81] on button "Search" at bounding box center [1132, 98] width 62 height 35
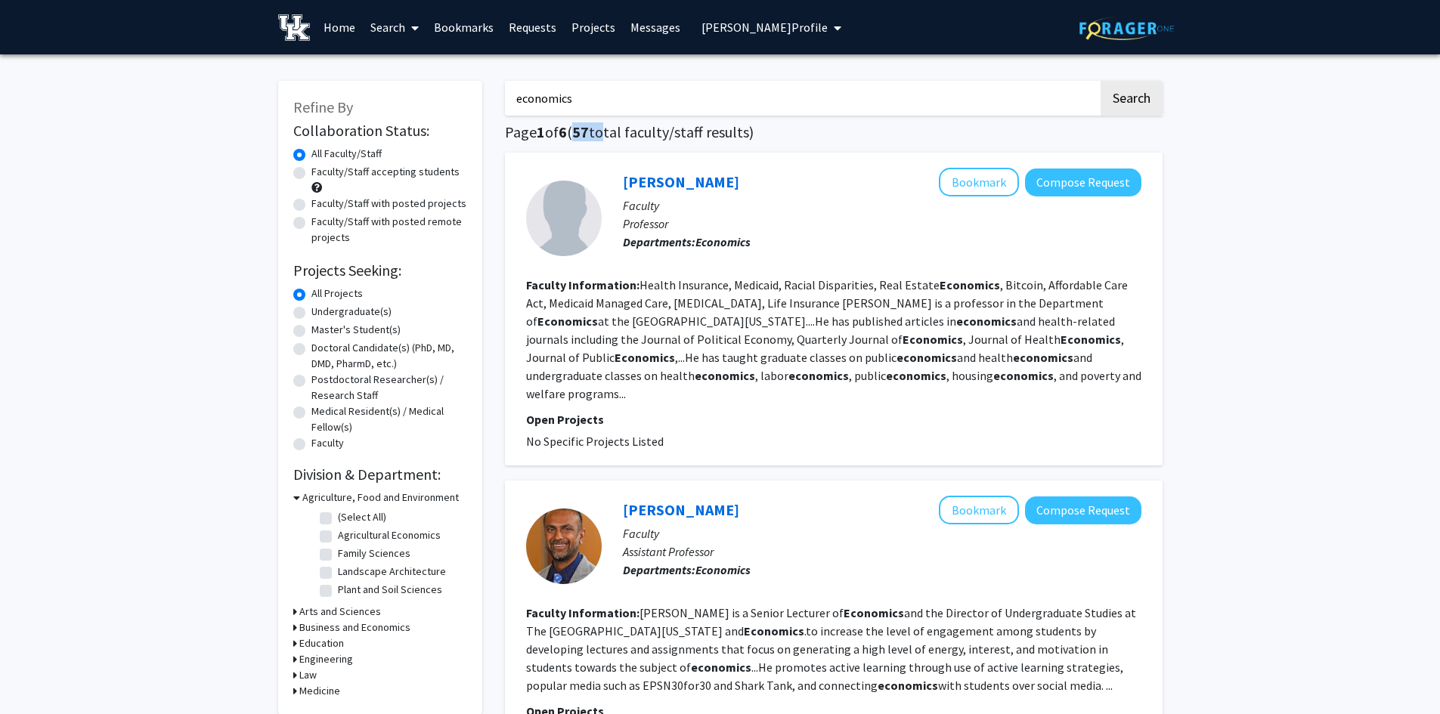
drag, startPoint x: 605, startPoint y: 122, endPoint x: 582, endPoint y: 130, distance: 24.2
click at [800, 157] on div "[PERSON_NAME] Bookmark Compose Request Faculty Professor Departments: Economics…" at bounding box center [834, 309] width 658 height 313
click at [311, 169] on label "Faculty/Staff accepting students" at bounding box center [385, 172] width 148 height 16
click at [311, 169] on input "Faculty/Staff accepting students" at bounding box center [316, 169] width 10 height 10
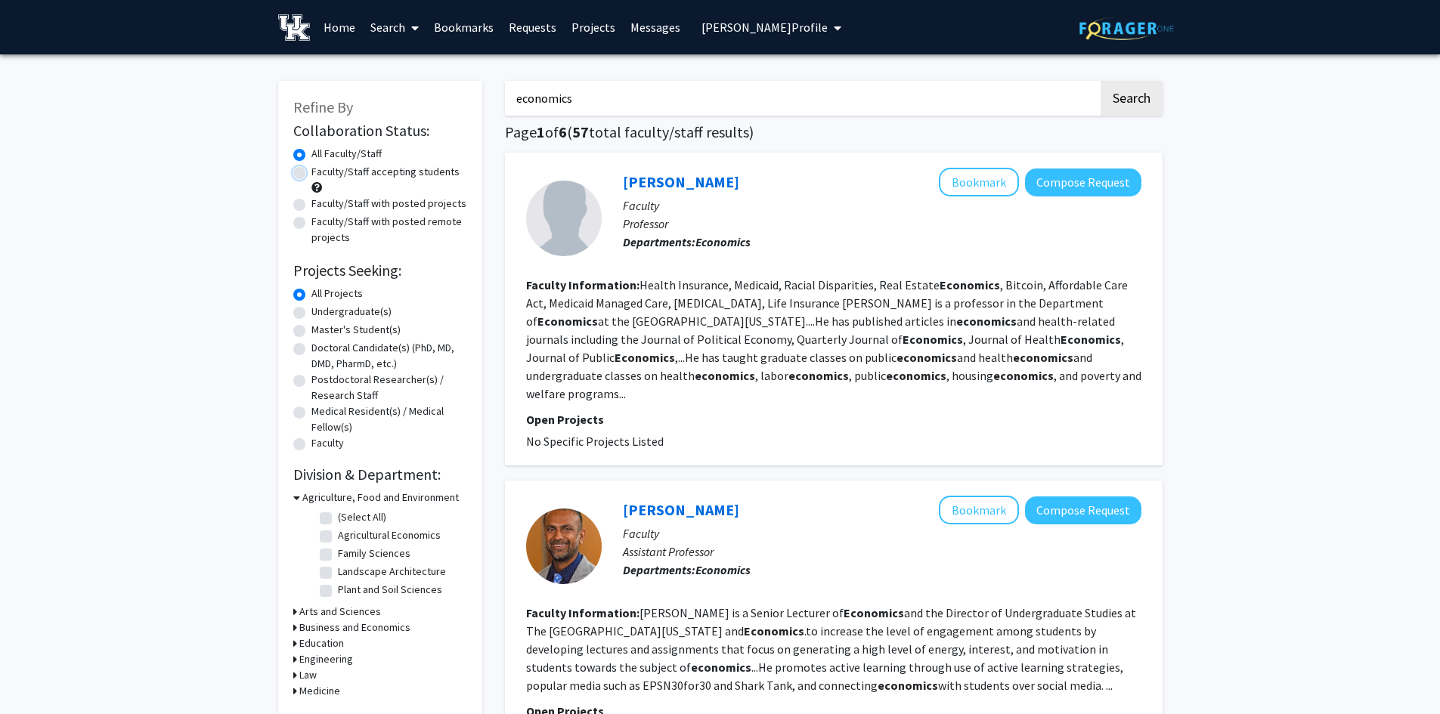
radio input "true"
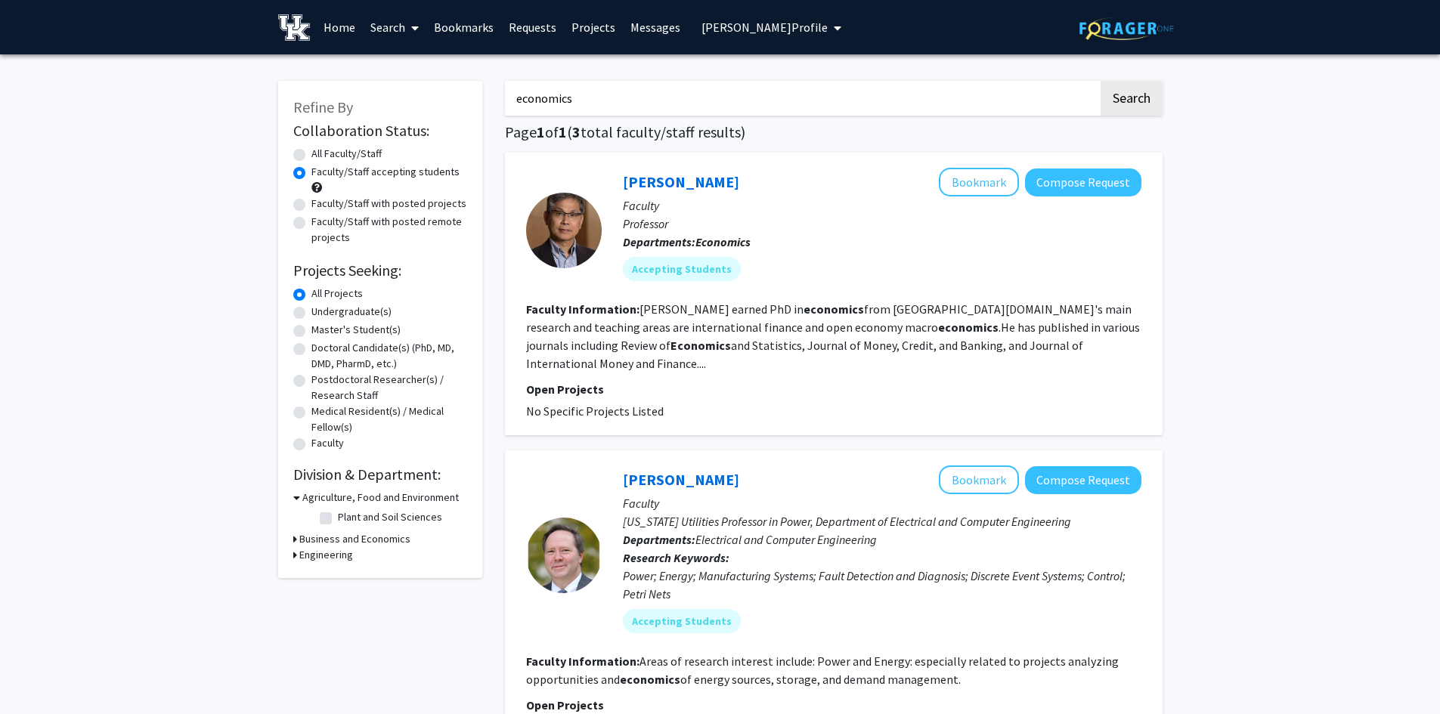
click at [383, 21] on link "Search" at bounding box center [394, 27] width 63 height 53
click at [404, 61] on span "Faculty/Staff" at bounding box center [418, 69] width 111 height 30
radio input "true"
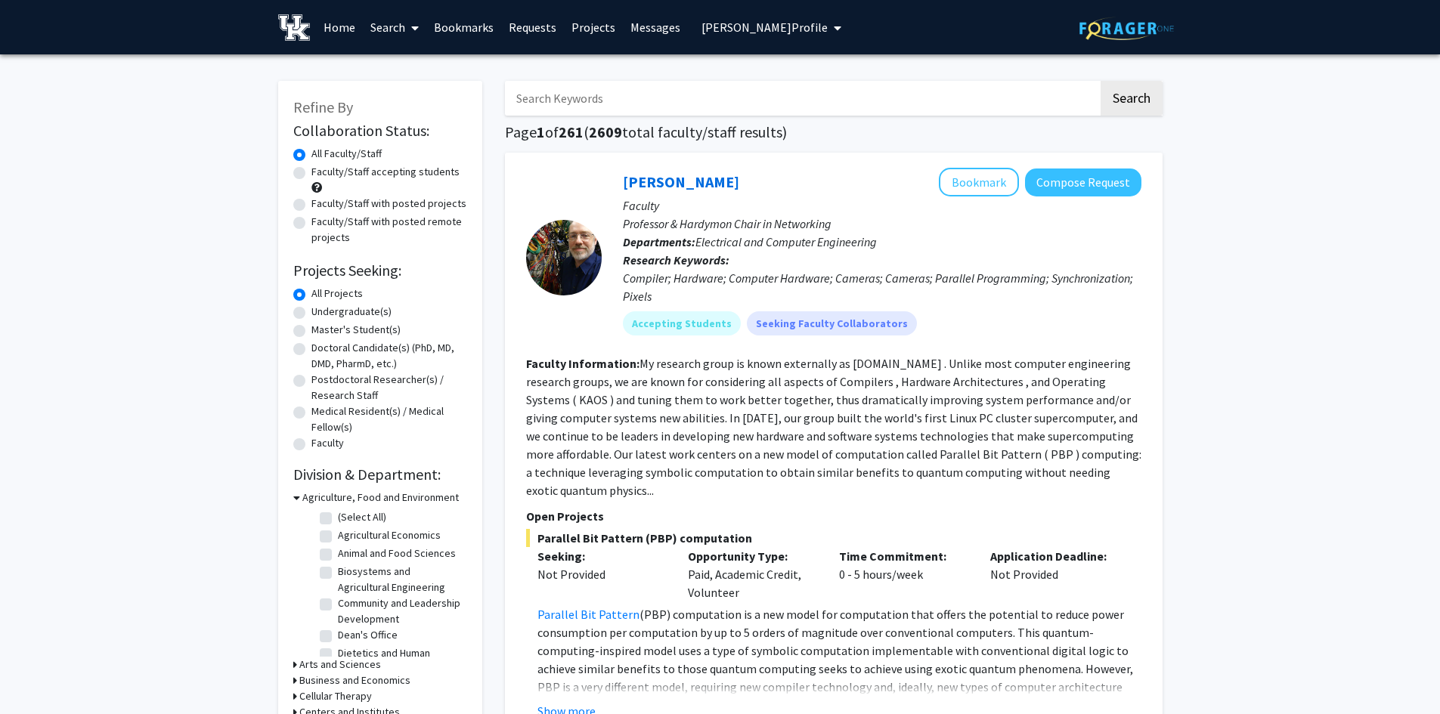
click at [311, 172] on label "Faculty/Staff accepting students" at bounding box center [385, 172] width 148 height 16
click at [311, 172] on input "Faculty/Staff accepting students" at bounding box center [316, 169] width 10 height 10
radio input "true"
drag, startPoint x: 614, startPoint y: 132, endPoint x: 588, endPoint y: 137, distance: 26.8
click at [588, 137] on h1 "Page 1 of 26 ( 256 total faculty/staff results)" at bounding box center [834, 132] width 658 height 18
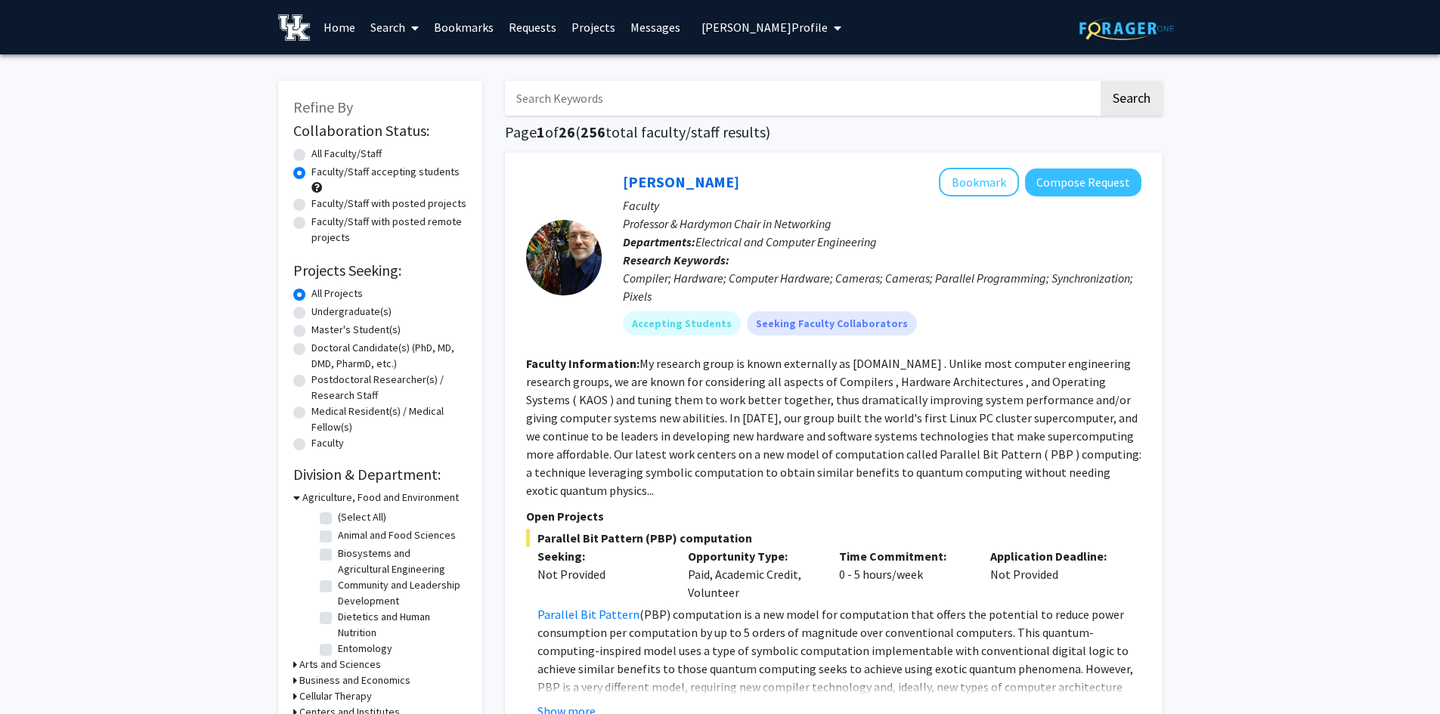
drag, startPoint x: 170, startPoint y: 336, endPoint x: 190, endPoint y: 317, distance: 27.3
click at [311, 155] on label "All Faculty/Staff" at bounding box center [346, 154] width 70 height 16
click at [311, 155] on input "All Faculty/Staff" at bounding box center [316, 151] width 10 height 10
radio input "true"
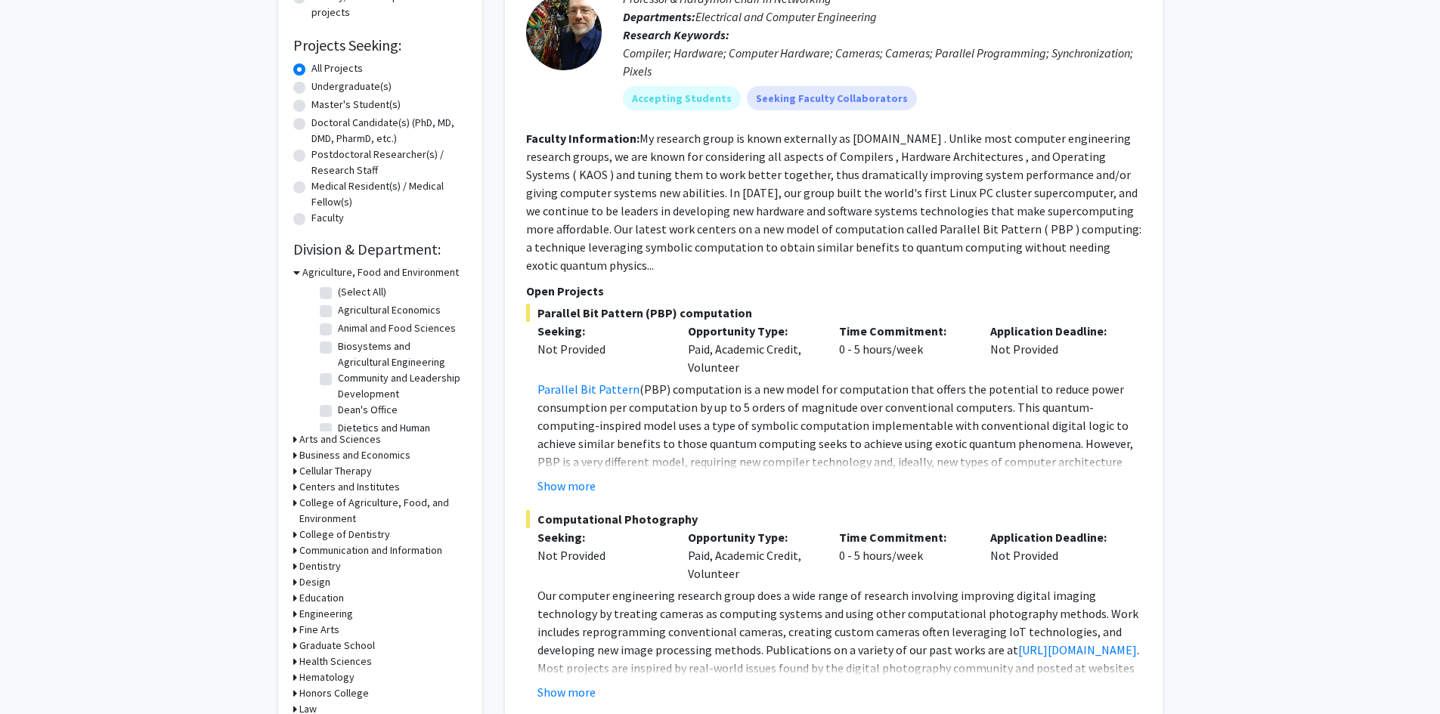
scroll to position [227, 0]
click at [295, 274] on icon at bounding box center [296, 271] width 7 height 16
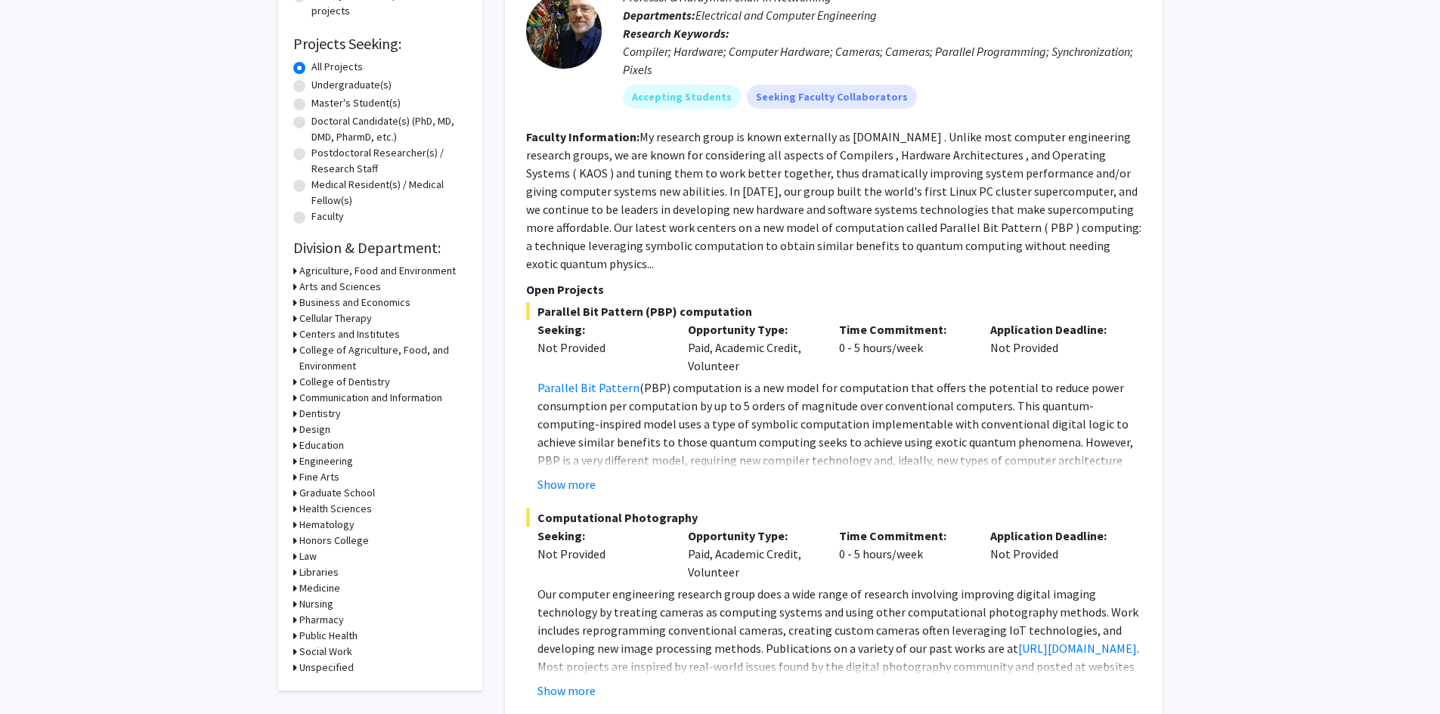
click at [321, 307] on h3 "Business and Economics" at bounding box center [354, 303] width 111 height 16
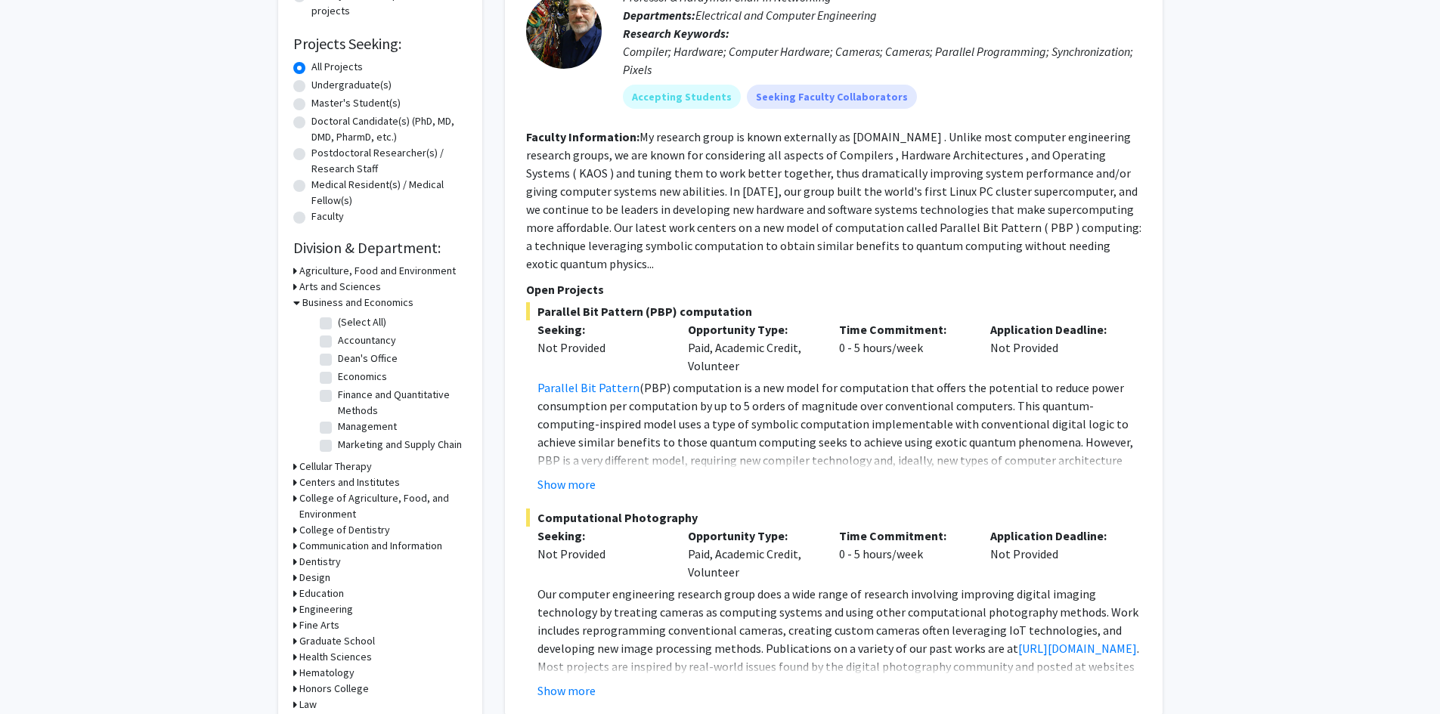
scroll to position [302, 0]
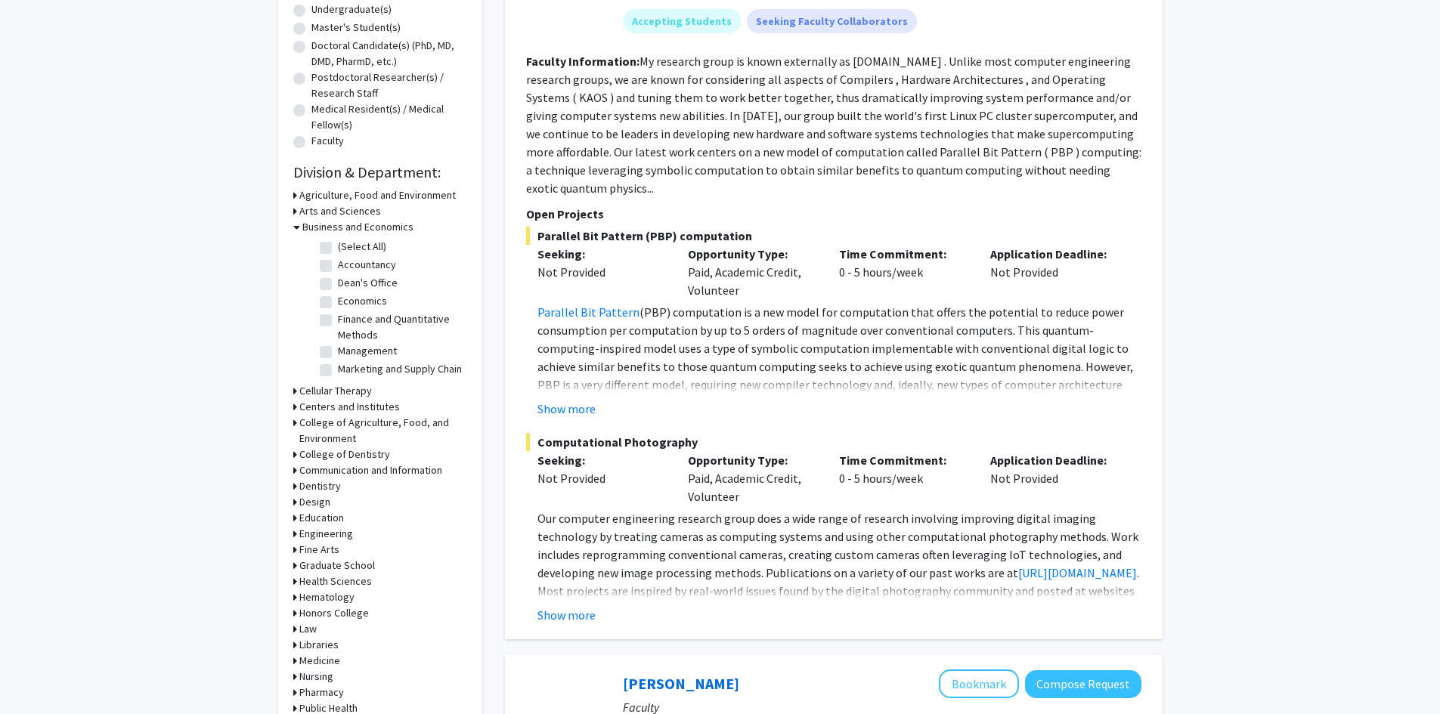
click at [355, 299] on label "Economics" at bounding box center [362, 301] width 49 height 16
click at [348, 299] on input "Economics" at bounding box center [343, 298] width 10 height 10
checkbox input "true"
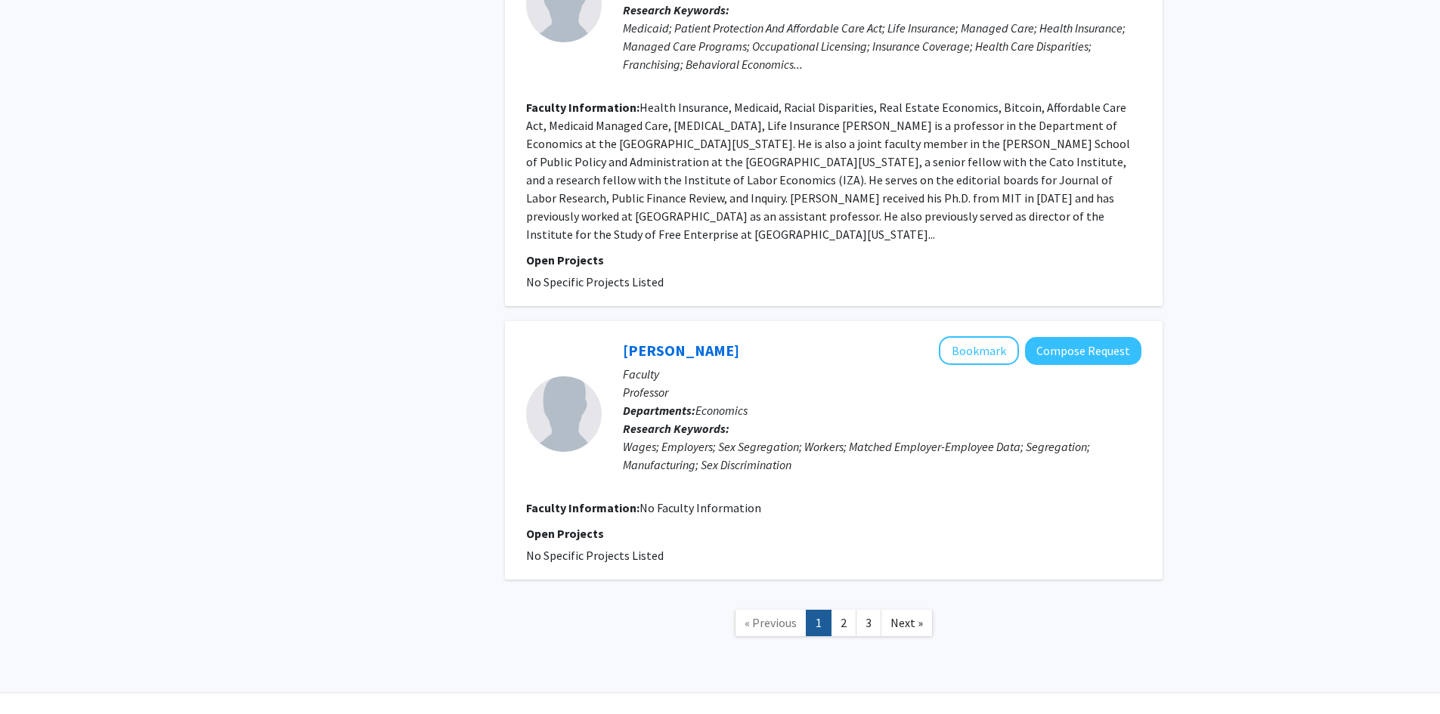
scroll to position [2496, 0]
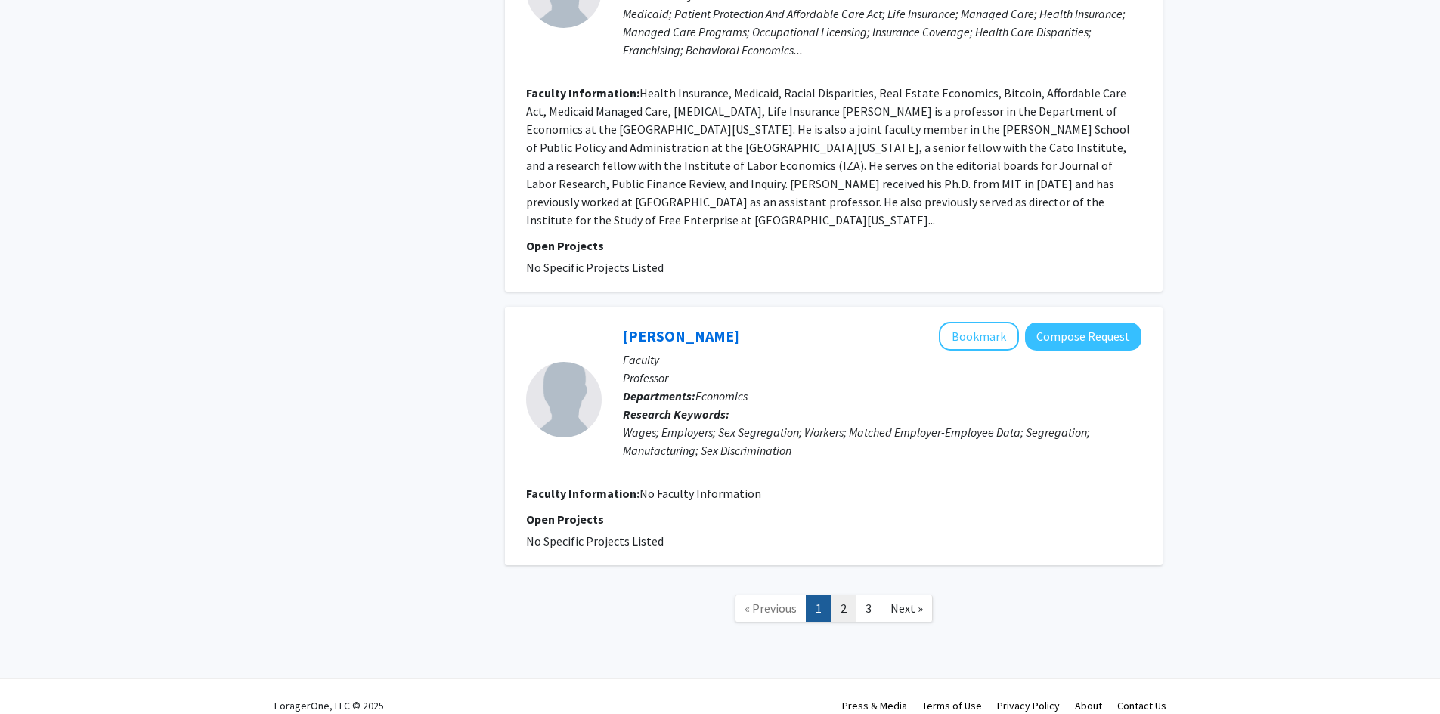
click at [844, 596] on link "2" at bounding box center [844, 609] width 26 height 26
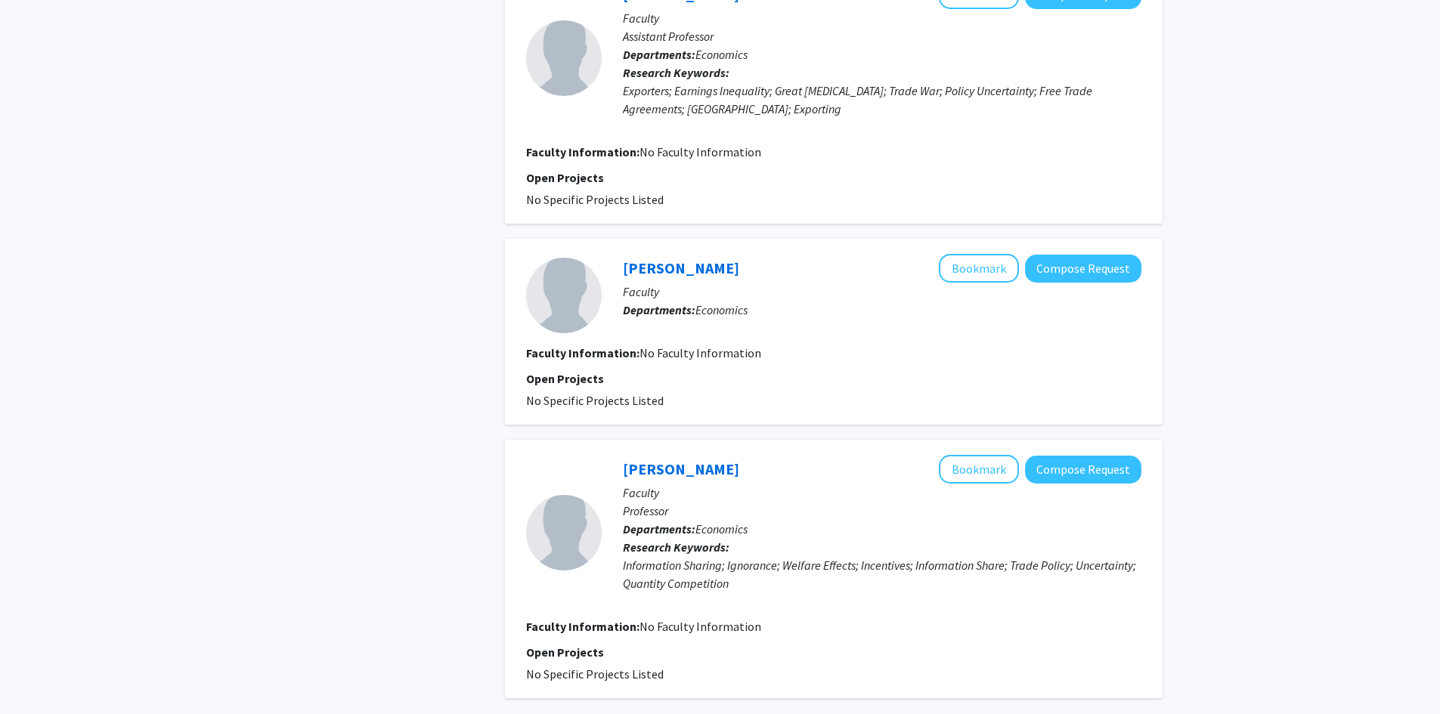
scroll to position [2384, 0]
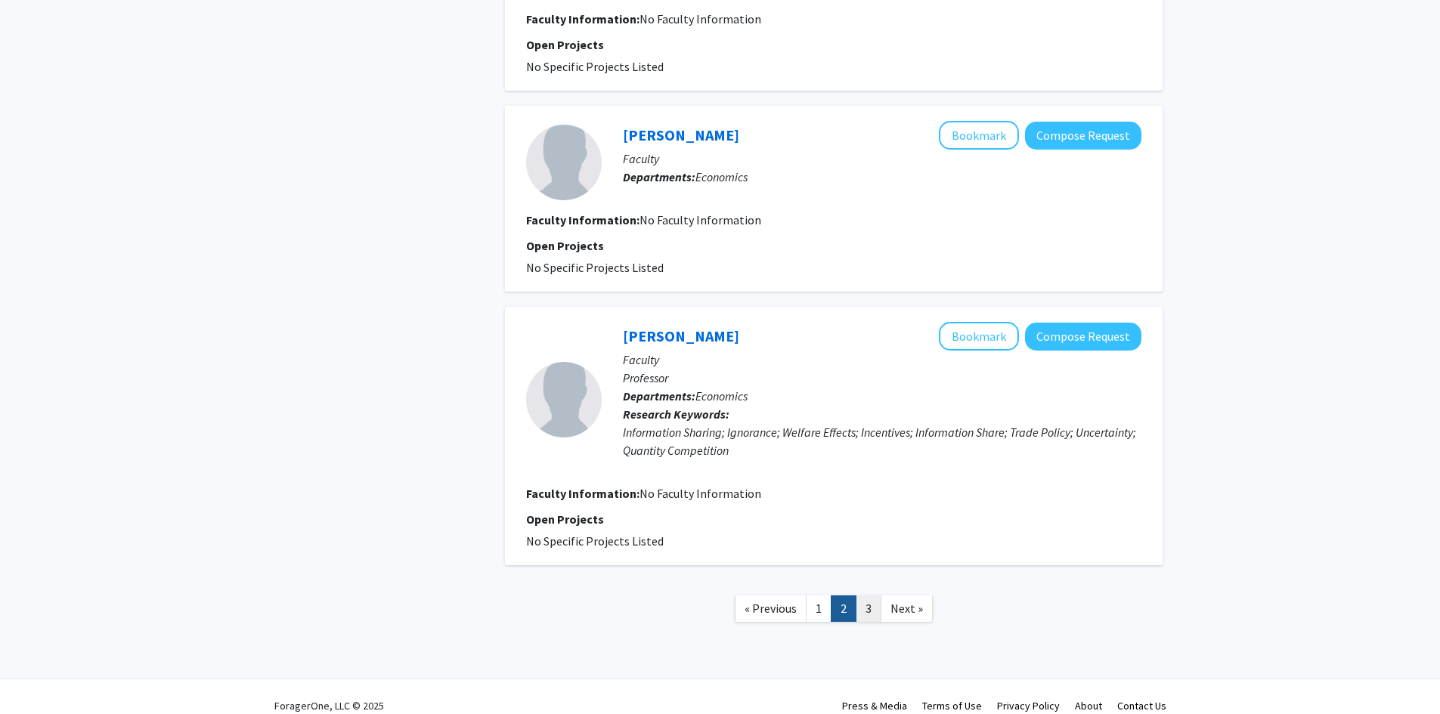
click at [866, 596] on link "3" at bounding box center [869, 609] width 26 height 26
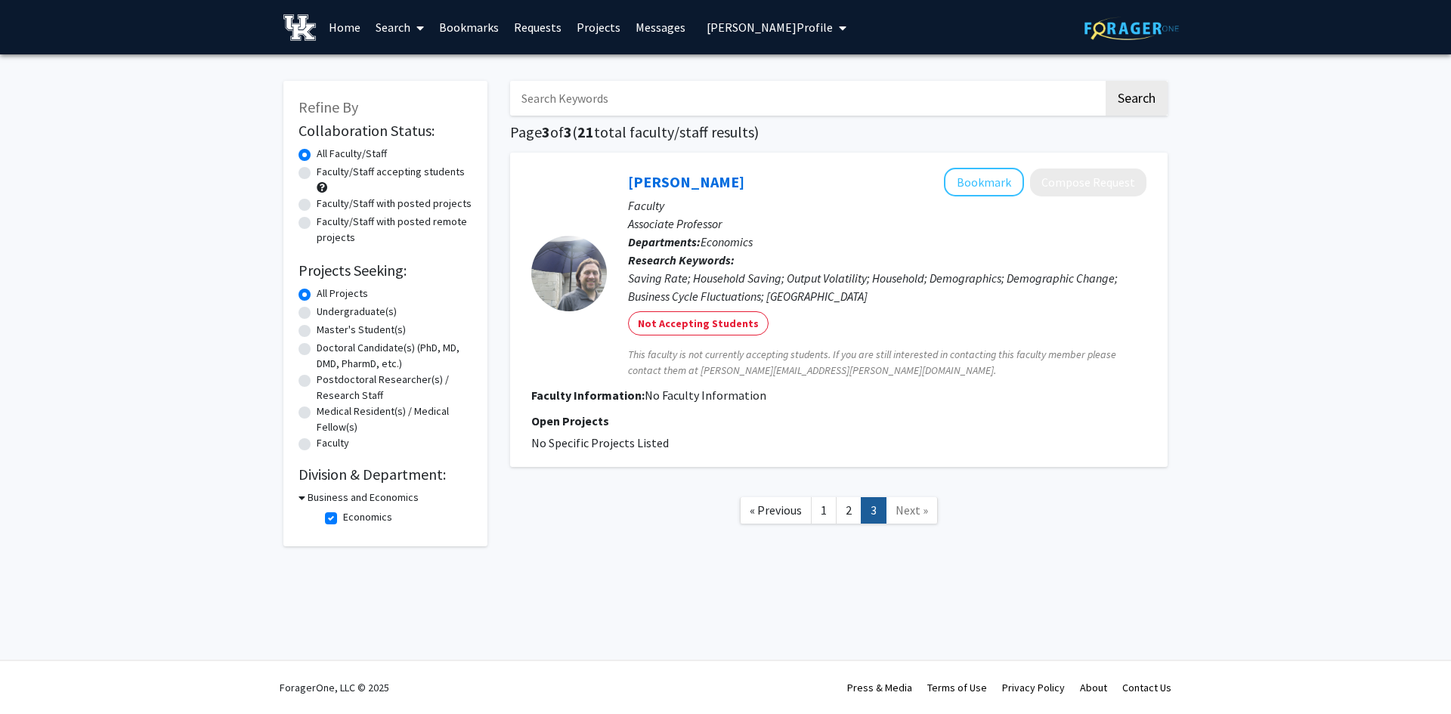
click at [816, 515] on link "1" at bounding box center [824, 510] width 26 height 26
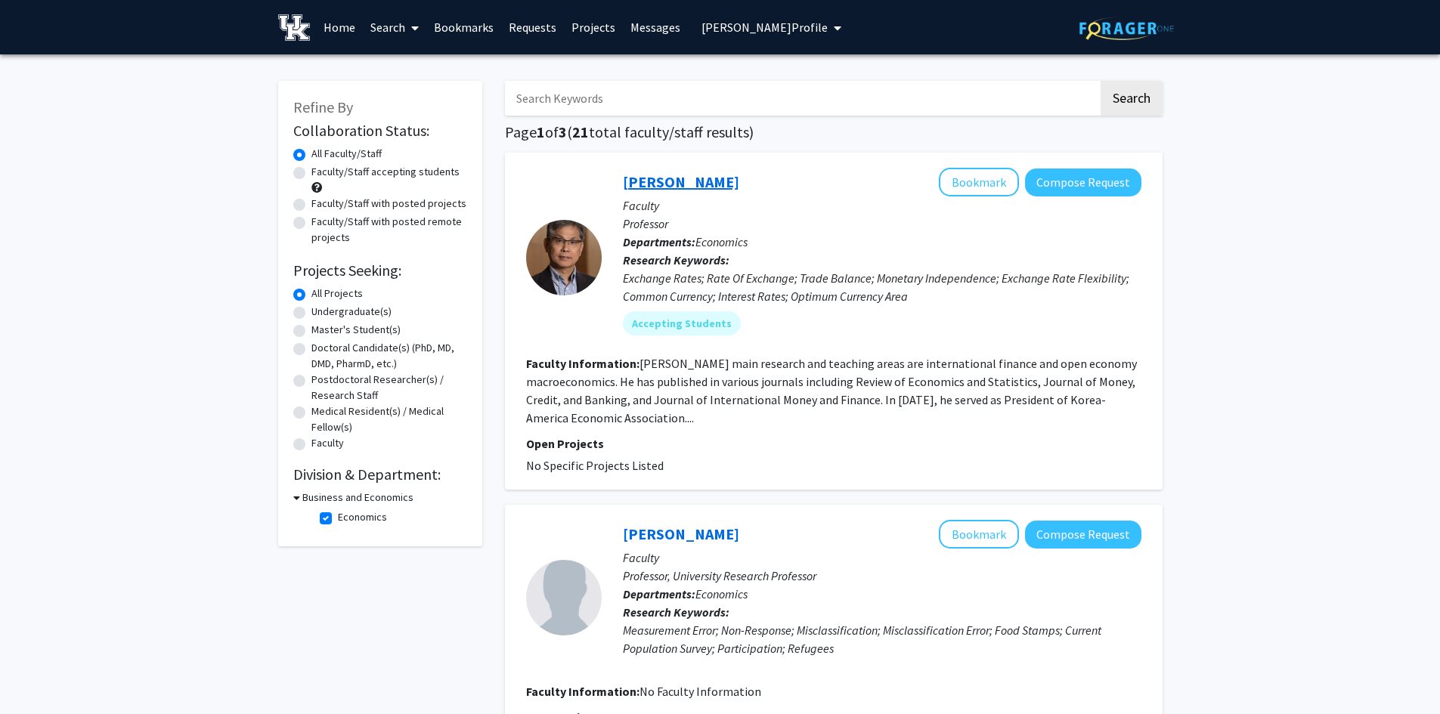
click at [693, 183] on link "[PERSON_NAME]" at bounding box center [681, 181] width 116 height 19
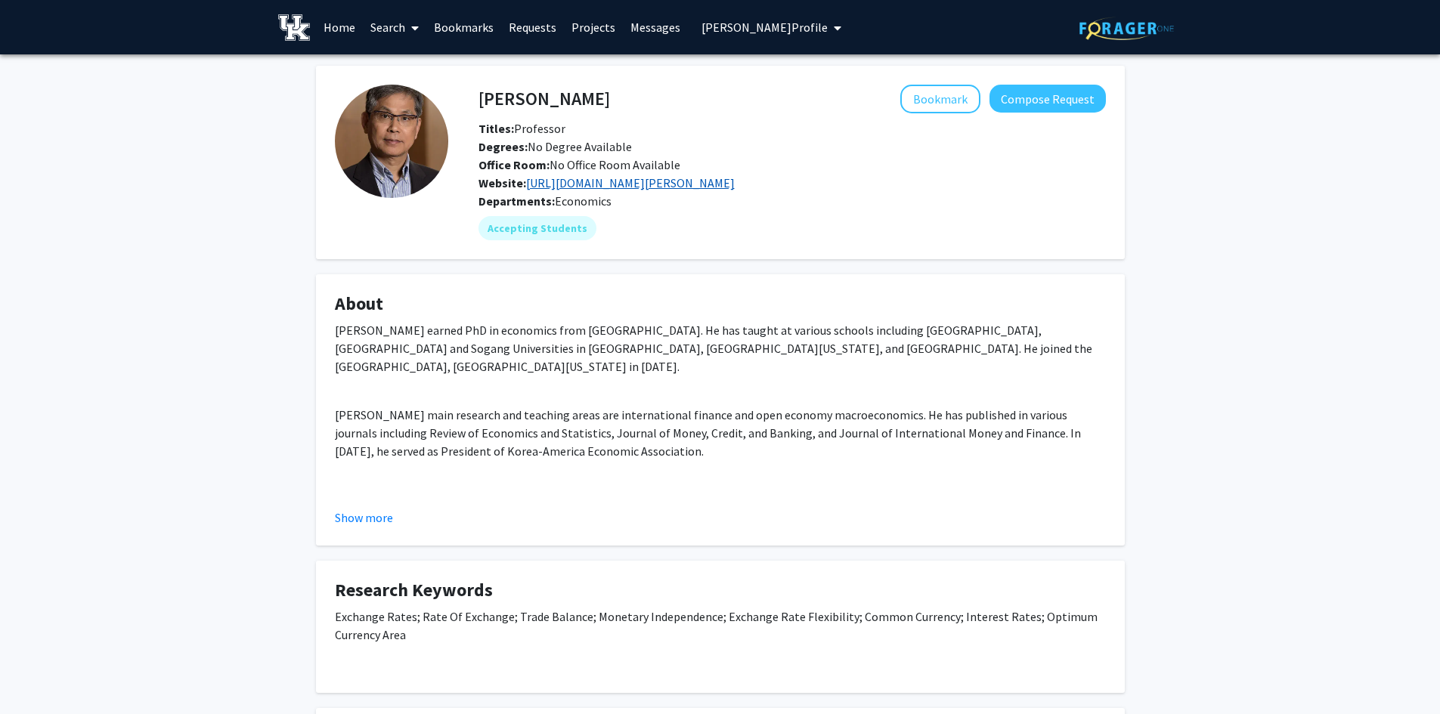
click at [562, 187] on link "[URL][DOMAIN_NAME][PERSON_NAME]" at bounding box center [630, 182] width 209 height 15
click at [956, 102] on button "Bookmark" at bounding box center [940, 99] width 80 height 29
click at [1048, 99] on button "Compose Request" at bounding box center [1047, 99] width 116 height 28
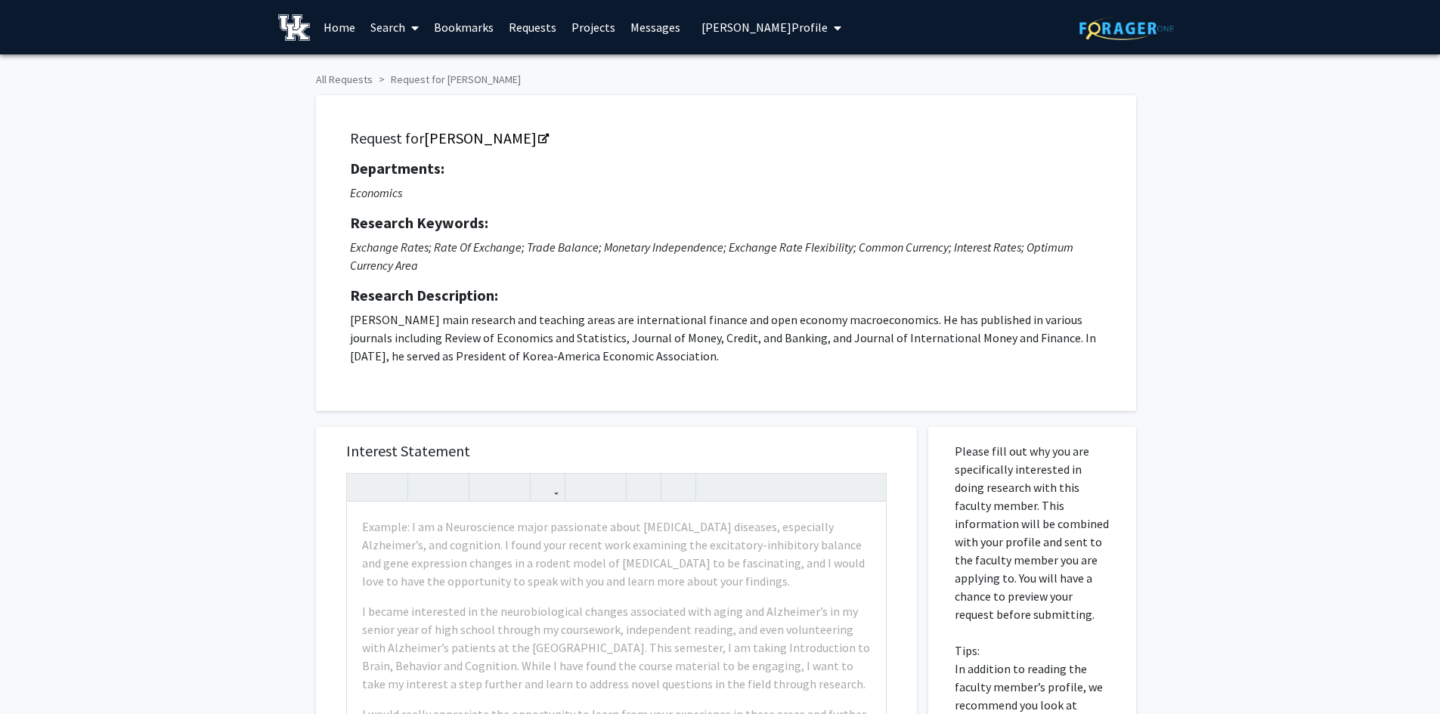
click at [747, 8] on button "[PERSON_NAME] Profile" at bounding box center [771, 27] width 149 height 54
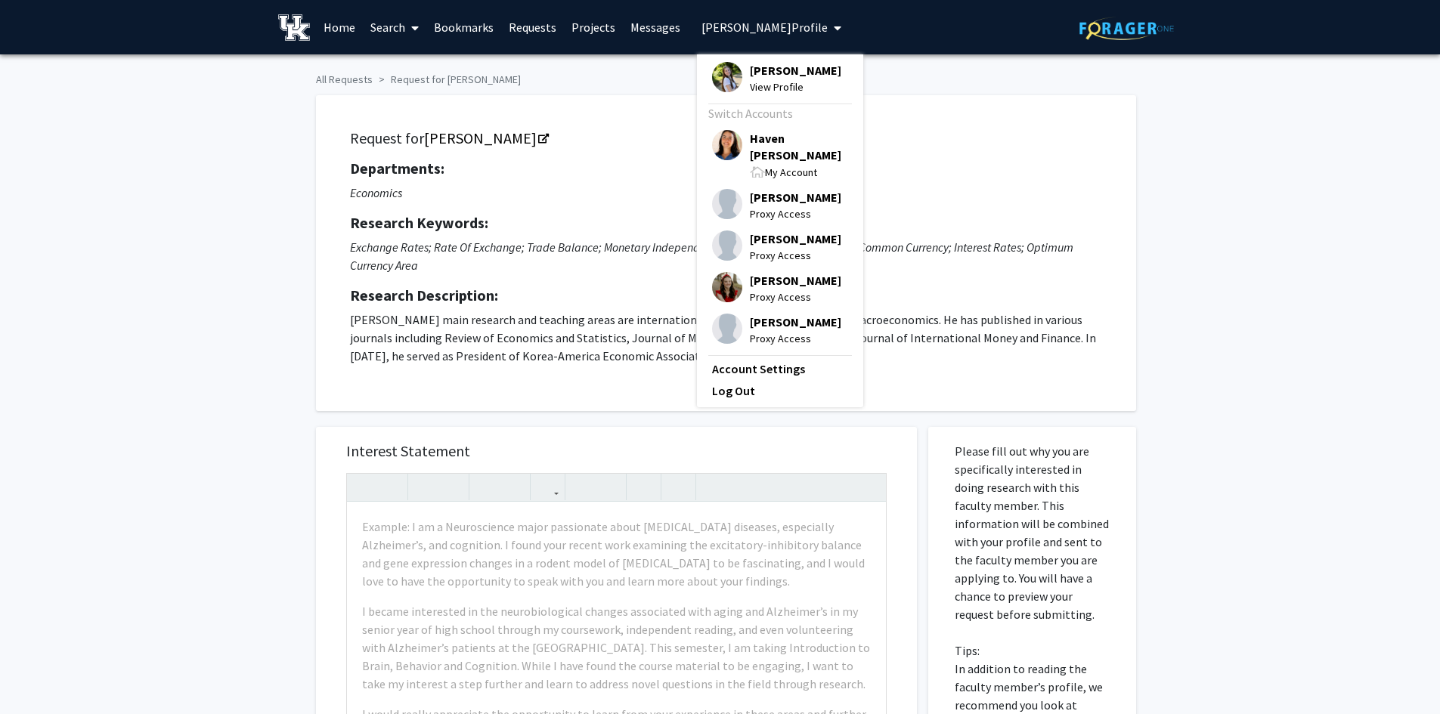
click at [497, 127] on div "Request for [PERSON_NAME] Departments: Economics Research Keywords: Exchange Ra…" at bounding box center [726, 253] width 782 height 278
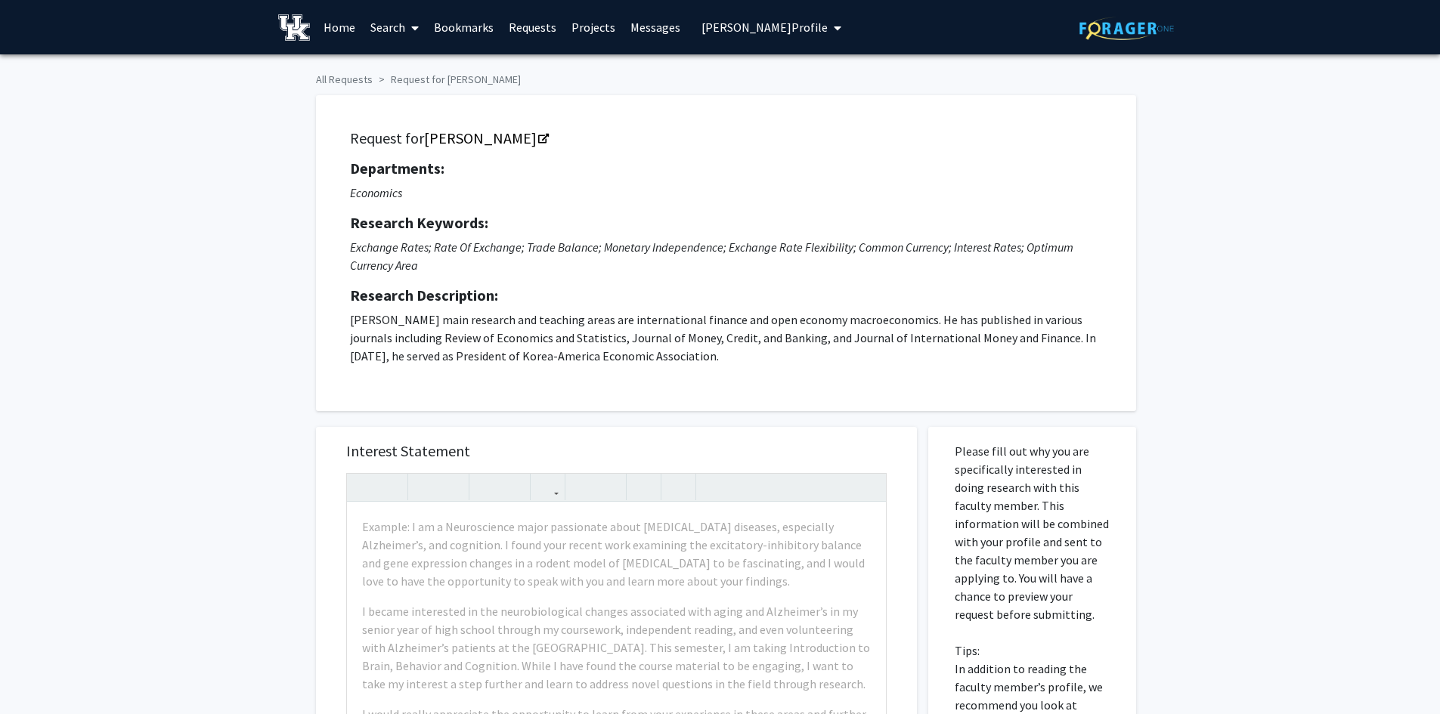
click at [772, 15] on button "[PERSON_NAME] Profile" at bounding box center [771, 27] width 149 height 54
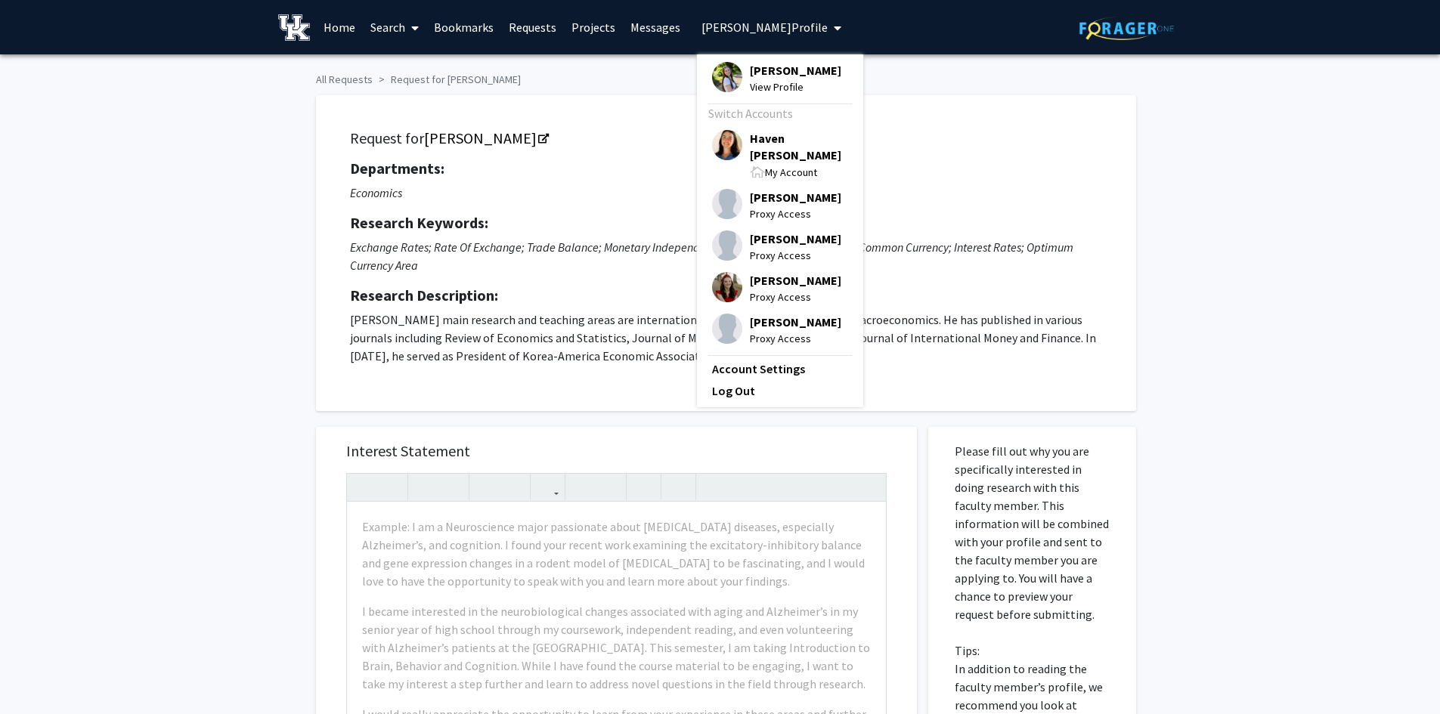
click at [754, 145] on span "Haven [PERSON_NAME]" at bounding box center [799, 146] width 98 height 33
